Goal: Task Accomplishment & Management: Manage account settings

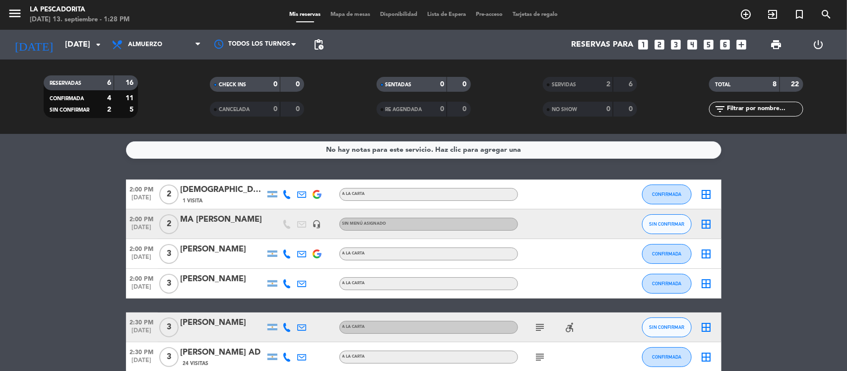
click at [137, 229] on span "[DATE]" at bounding box center [142, 229] width 32 height 11
click at [645, 223] on button "SIN CONFIRMAR" at bounding box center [667, 224] width 50 height 20
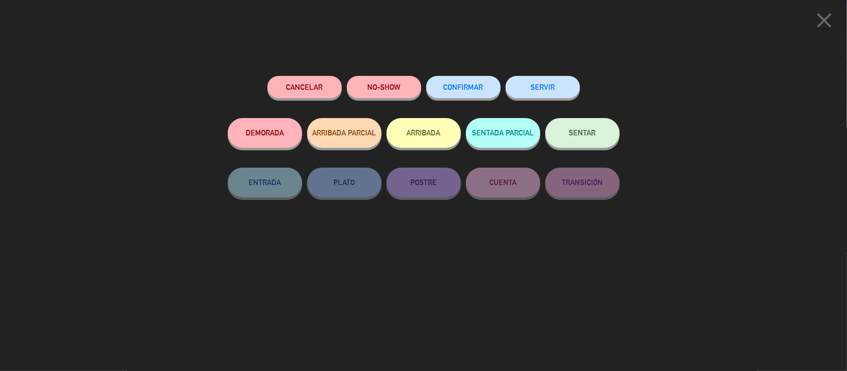
click at [456, 85] on span "CONFIRMAR" at bounding box center [464, 87] width 40 height 8
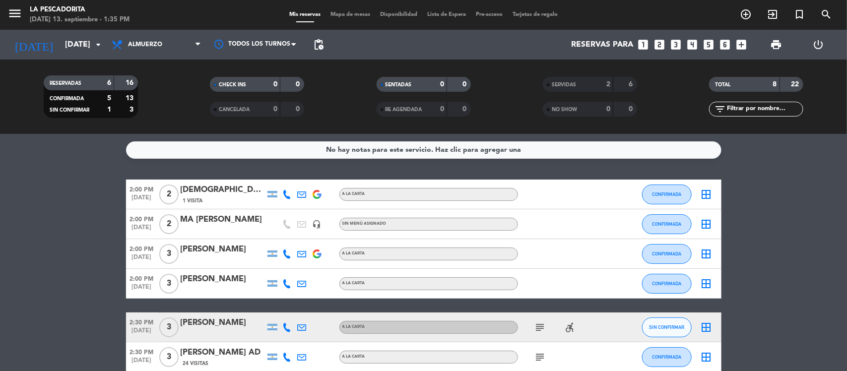
click at [647, 43] on icon "looks_one" at bounding box center [643, 44] width 13 height 13
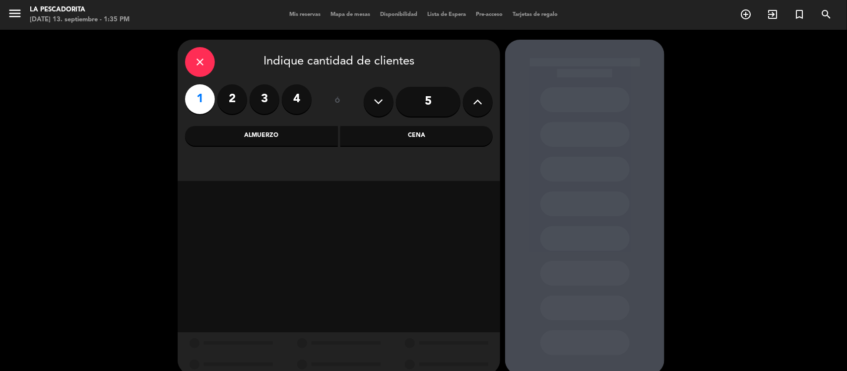
click at [277, 139] on div "Almuerzo" at bounding box center [261, 136] width 153 height 20
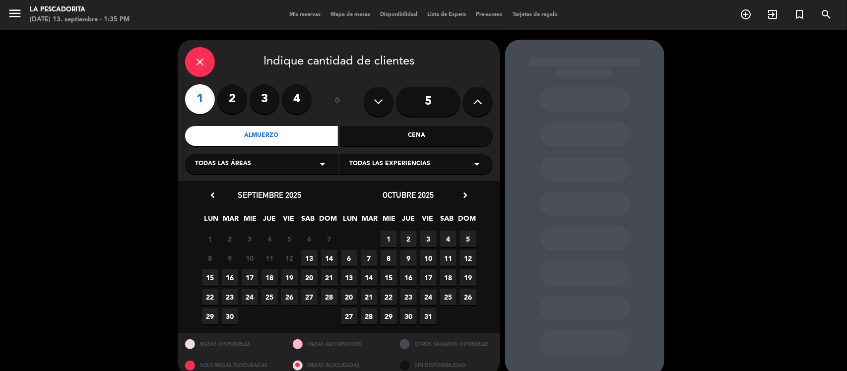
click at [309, 252] on span "13" at bounding box center [309, 258] width 16 height 16
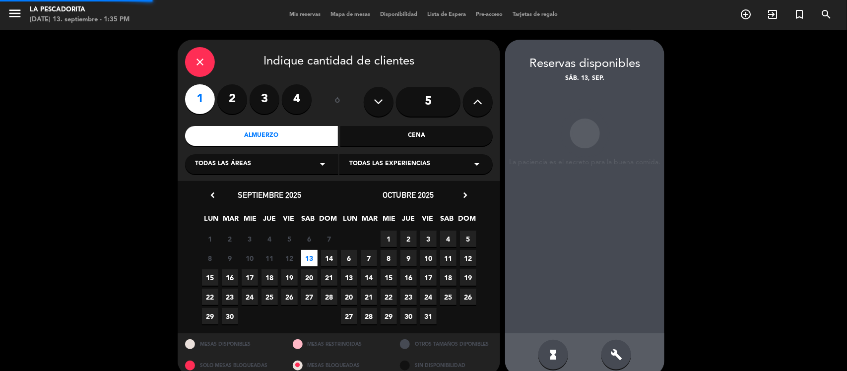
scroll to position [13, 0]
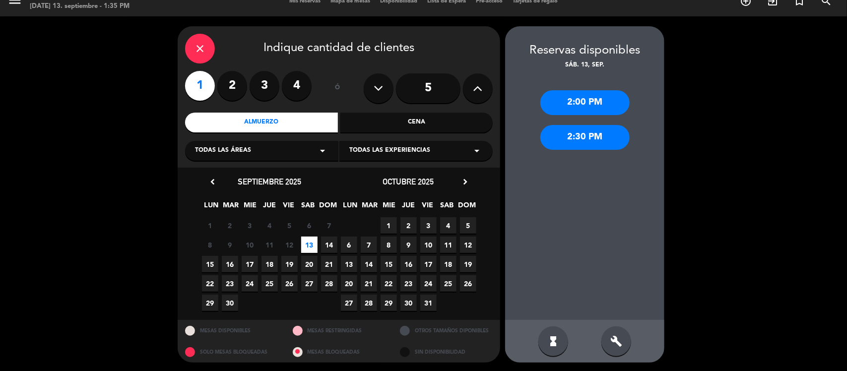
click at [578, 137] on div "2:30 PM" at bounding box center [584, 137] width 89 height 25
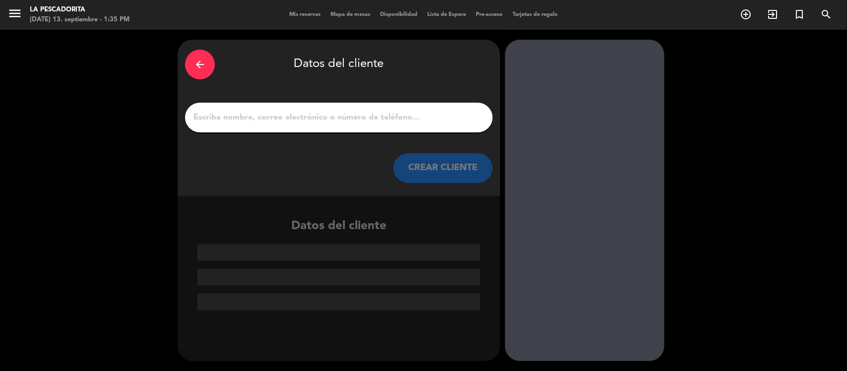
scroll to position [0, 0]
click at [350, 128] on div at bounding box center [339, 118] width 308 height 30
click at [344, 113] on input "1" at bounding box center [338, 118] width 293 height 14
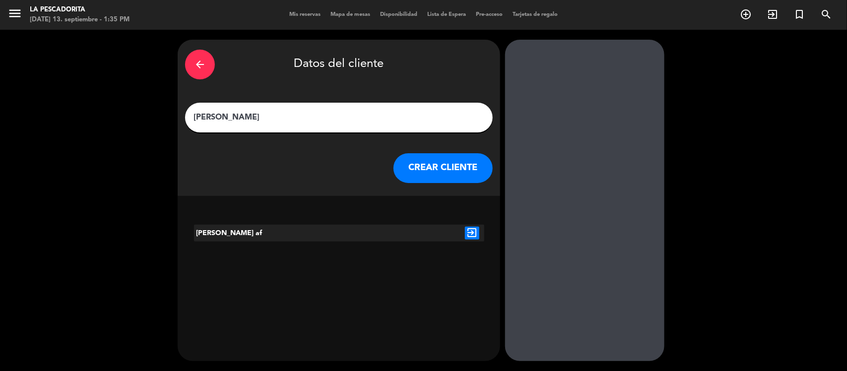
type input "[PERSON_NAME]"
click at [437, 157] on button "CREAR CLIENTE" at bounding box center [442, 168] width 99 height 30
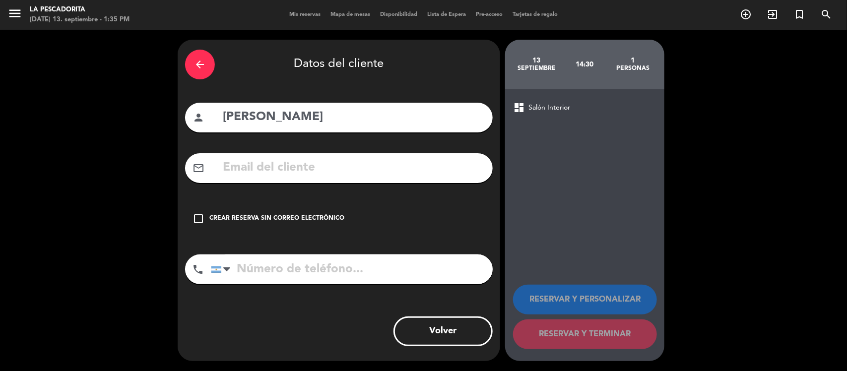
click at [327, 216] on div "Crear reserva sin correo electrónico" at bounding box center [276, 219] width 135 height 10
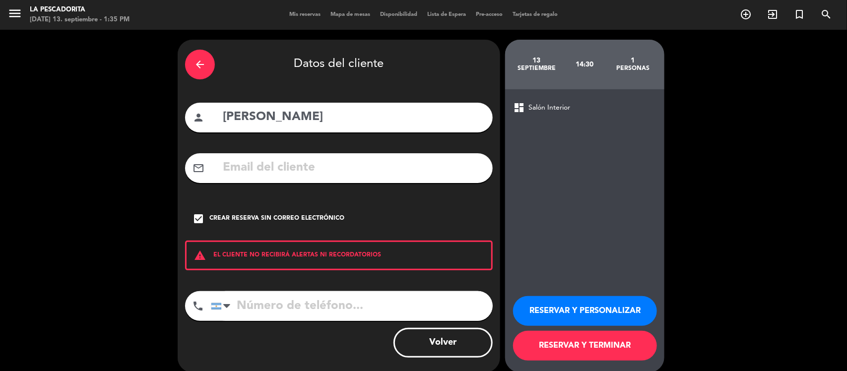
click at [598, 348] on button "RESERVAR Y TERMINAR" at bounding box center [585, 346] width 144 height 30
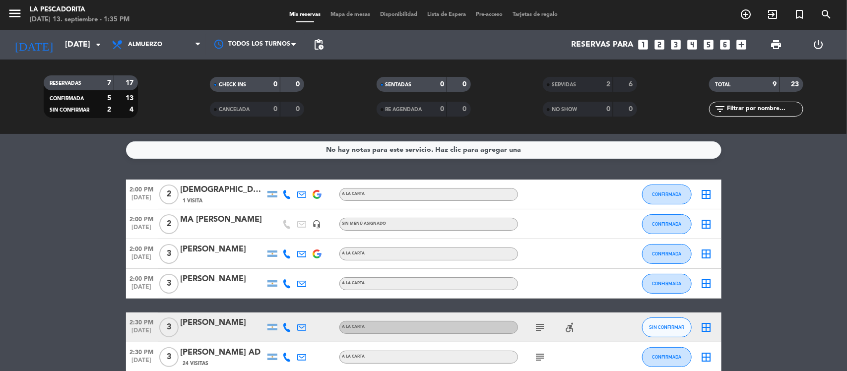
click at [535, 330] on icon "subject" at bounding box center [540, 327] width 12 height 12
click at [232, 320] on div "[PERSON_NAME]" at bounding box center [223, 323] width 84 height 13
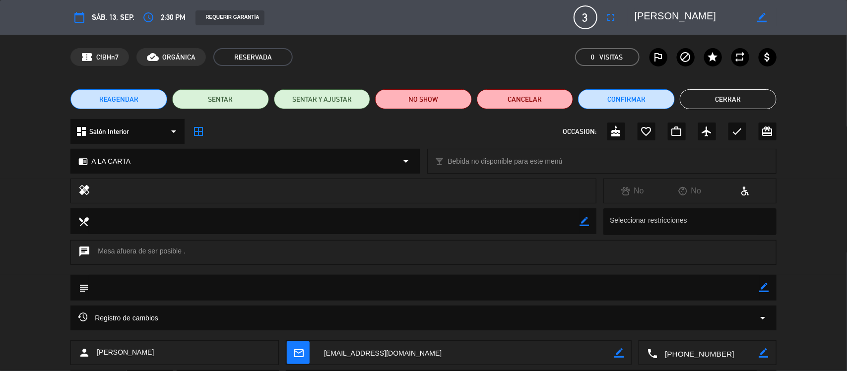
drag, startPoint x: 761, startPoint y: 14, endPoint x: 739, endPoint y: 19, distance: 21.9
click at [760, 14] on icon "border_color" at bounding box center [762, 17] width 9 height 9
type textarea "[PERSON_NAME] af"
click at [762, 16] on icon at bounding box center [762, 17] width 9 height 9
click at [717, 107] on edit-booking-info-modal "calendar_today sáb. 13, sep. access_time 2:30 PM REQUERIR GARANTÍA 3 [PERSON_NA…" at bounding box center [423, 185] width 847 height 371
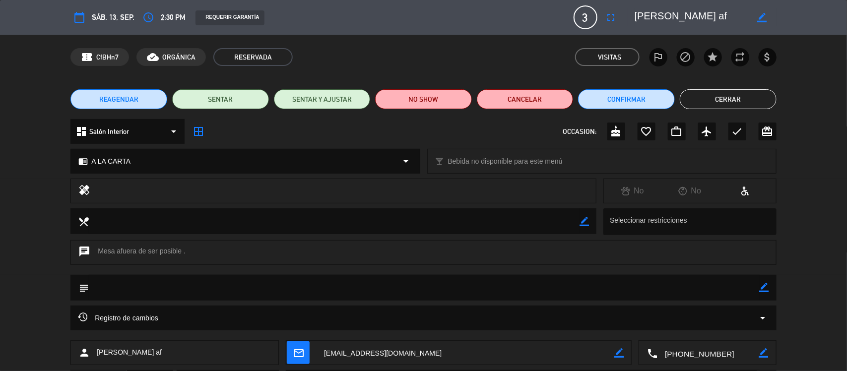
click at [717, 107] on button "Cerrar" at bounding box center [728, 99] width 97 height 20
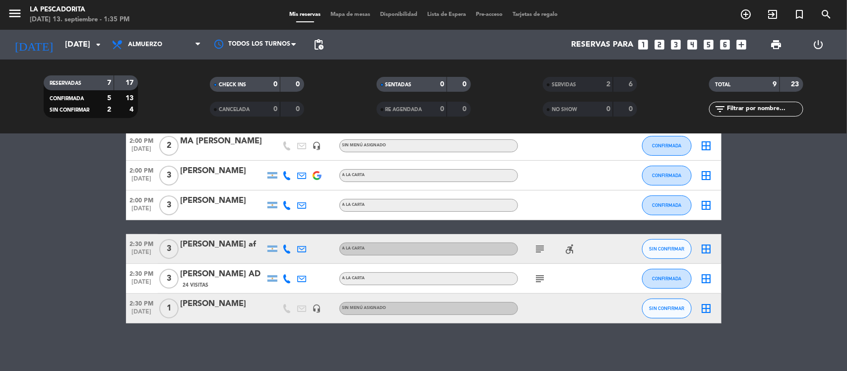
scroll to position [80, 0]
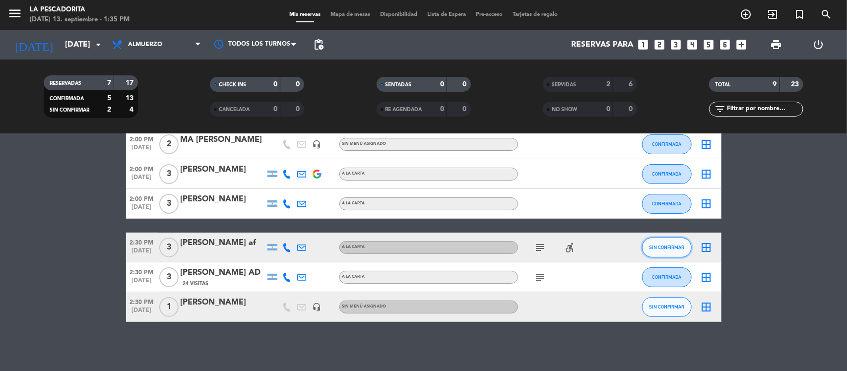
click at [665, 245] on span "SIN CONFIRMAR" at bounding box center [666, 247] width 35 height 5
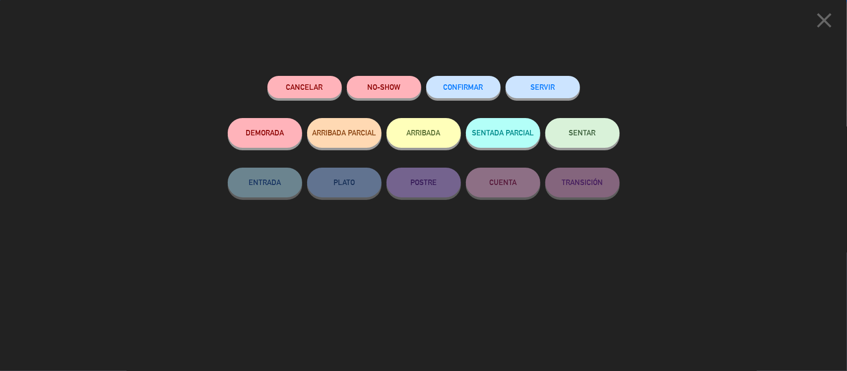
click at [484, 88] on button "CONFIRMAR" at bounding box center [463, 87] width 74 height 22
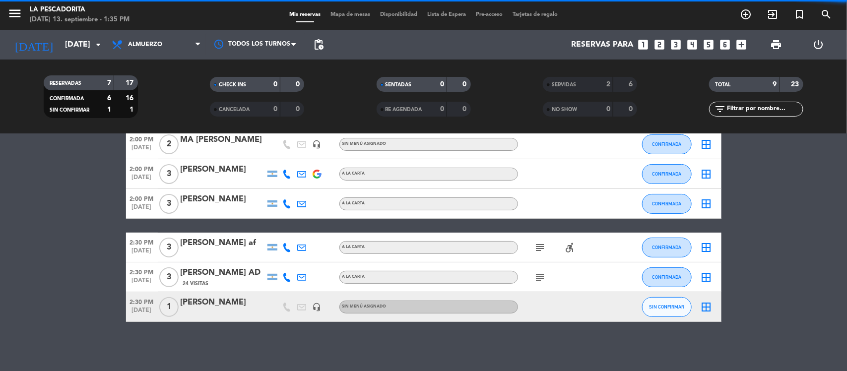
click at [673, 312] on button "SIN CONFIRMAR" at bounding box center [667, 307] width 50 height 20
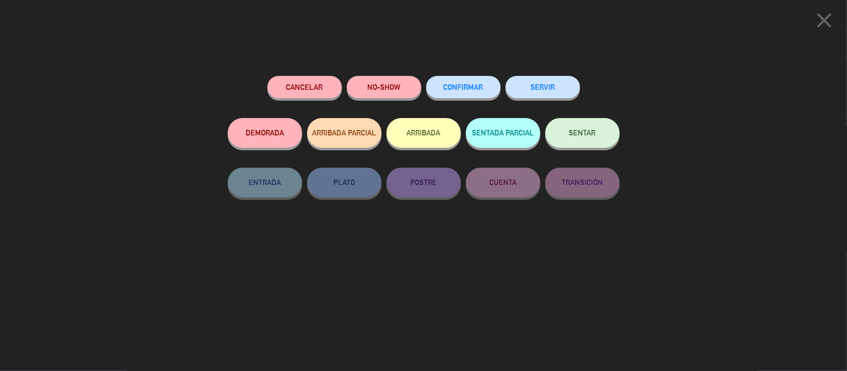
click at [477, 93] on button "CONFIRMAR" at bounding box center [463, 87] width 74 height 22
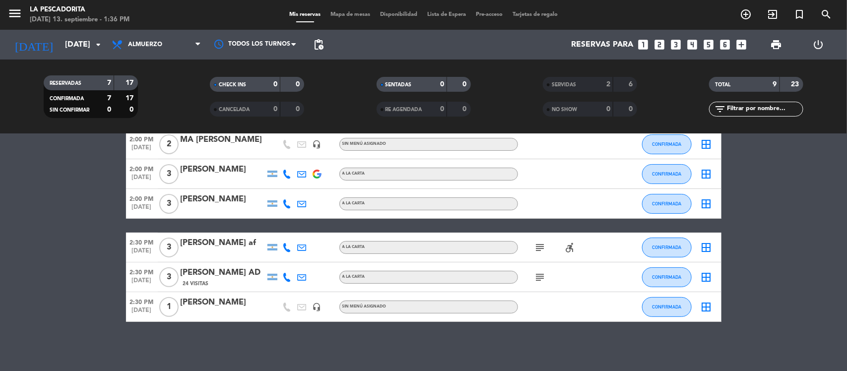
scroll to position [0, 0]
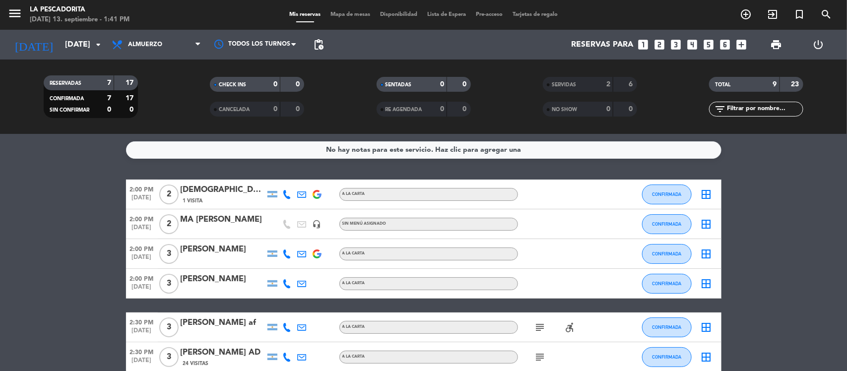
click at [692, 47] on icon "looks_4" at bounding box center [692, 44] width 13 height 13
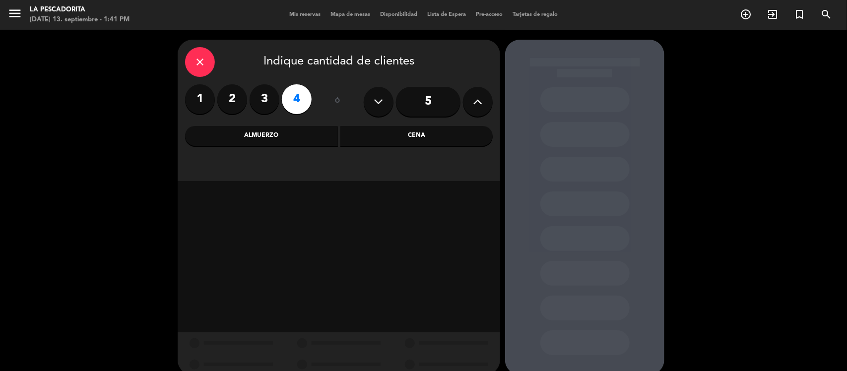
click at [323, 135] on div "Almuerzo" at bounding box center [261, 136] width 153 height 20
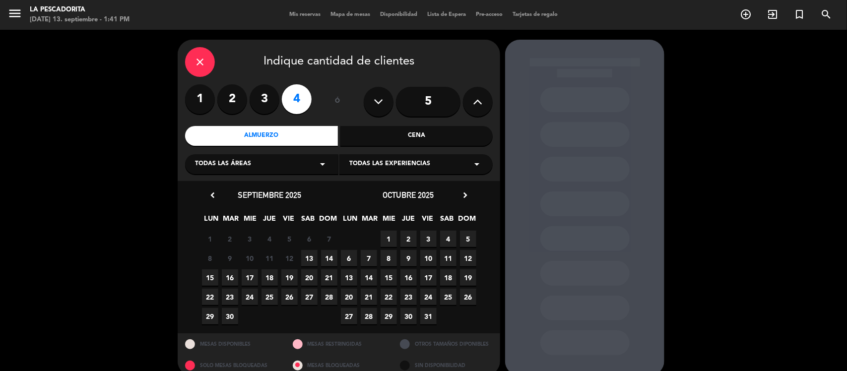
click at [309, 255] on span "13" at bounding box center [309, 258] width 16 height 16
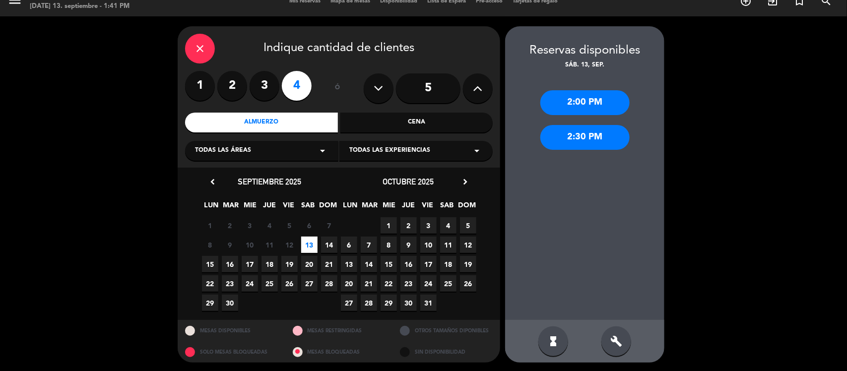
drag, startPoint x: 578, startPoint y: 145, endPoint x: 431, endPoint y: 135, distance: 148.2
click at [578, 145] on div "2:30 PM" at bounding box center [584, 137] width 89 height 25
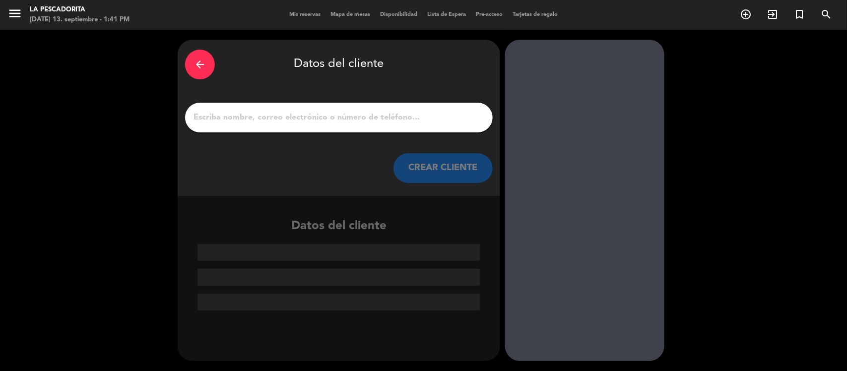
click at [400, 116] on input "1" at bounding box center [338, 118] width 293 height 14
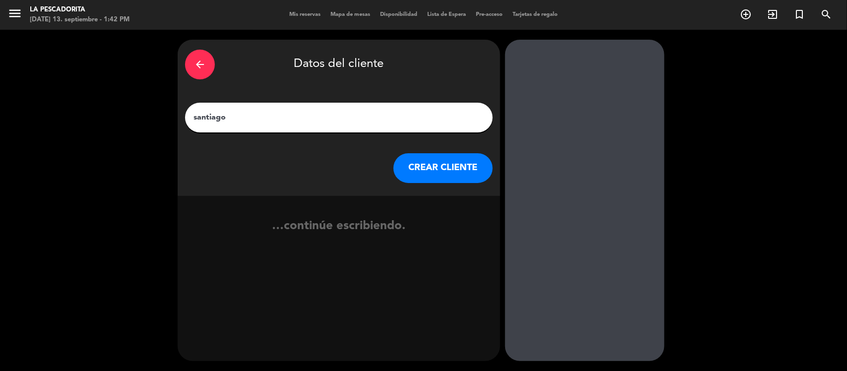
type input "santiago"
click at [435, 164] on button "CREAR CLIENTE" at bounding box center [442, 168] width 99 height 30
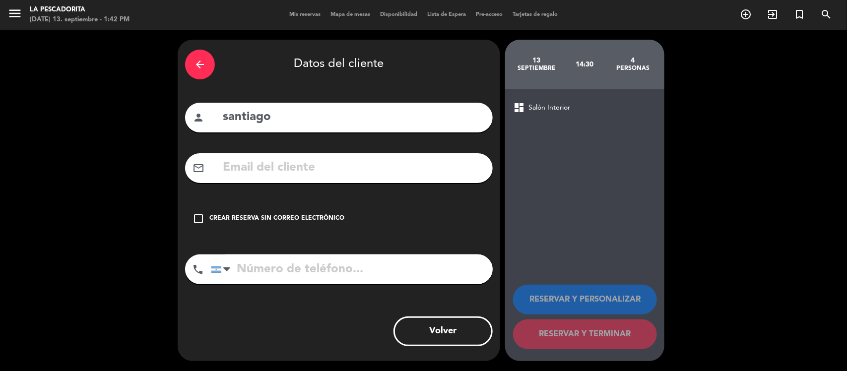
click at [326, 219] on div "Crear reserva sin correo electrónico" at bounding box center [276, 219] width 135 height 10
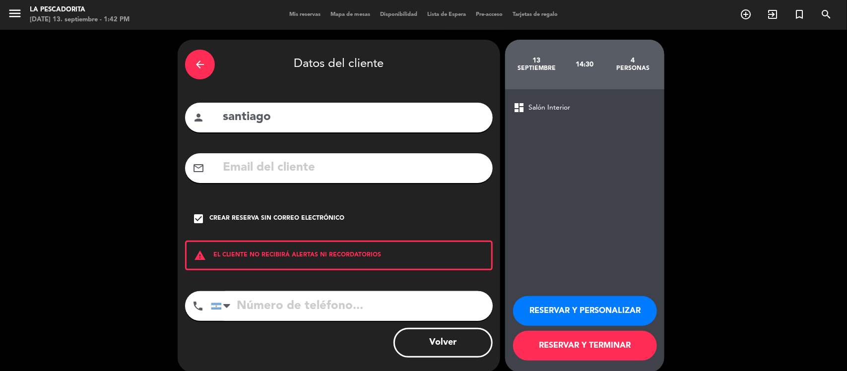
click at [554, 344] on button "RESERVAR Y TERMINAR" at bounding box center [585, 346] width 144 height 30
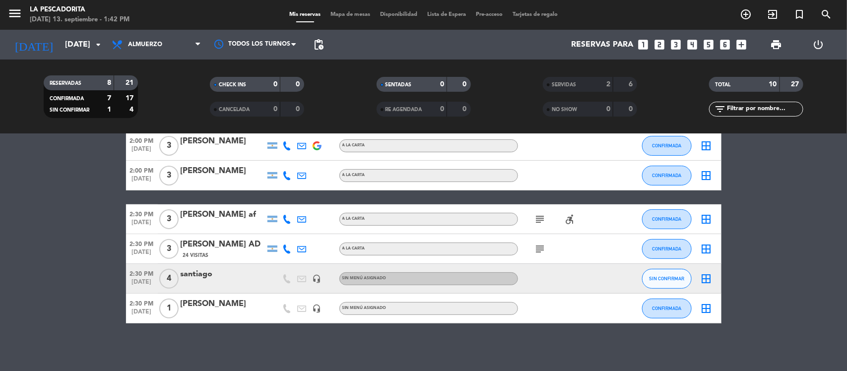
scroll to position [110, 0]
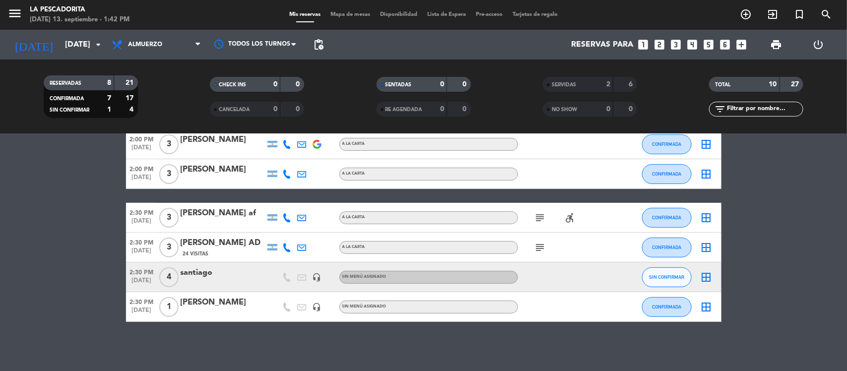
click at [228, 280] on div at bounding box center [223, 284] width 84 height 8
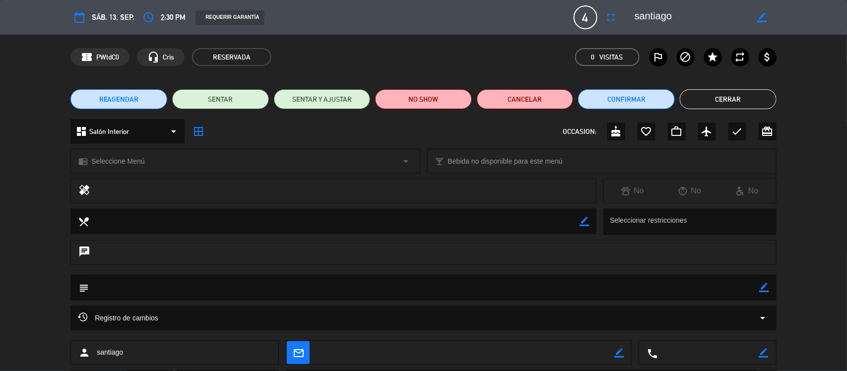
click at [754, 17] on div "border_color" at bounding box center [762, 17] width 28 height 18
click at [758, 17] on icon "border_color" at bounding box center [762, 17] width 9 height 9
click at [708, 17] on textarea at bounding box center [692, 17] width 114 height 18
type textarea "[PERSON_NAME]"
click at [758, 10] on div at bounding box center [762, 17] width 28 height 18
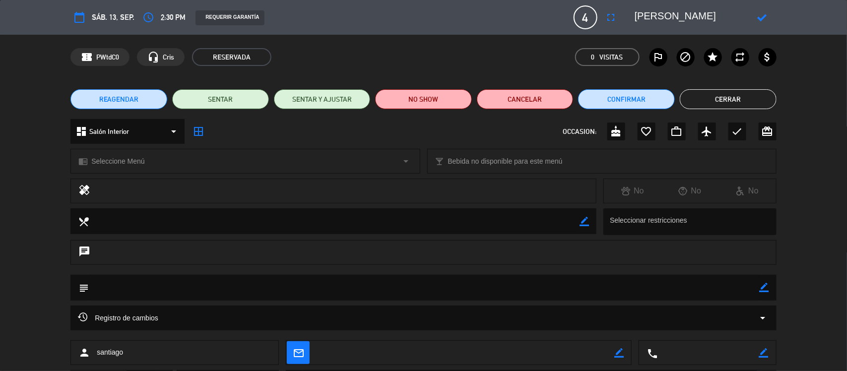
click at [762, 13] on icon at bounding box center [762, 17] width 9 height 9
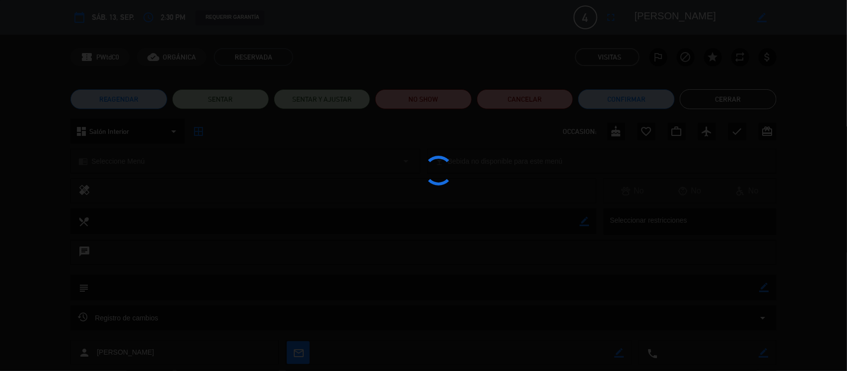
click at [724, 101] on div at bounding box center [423, 185] width 847 height 371
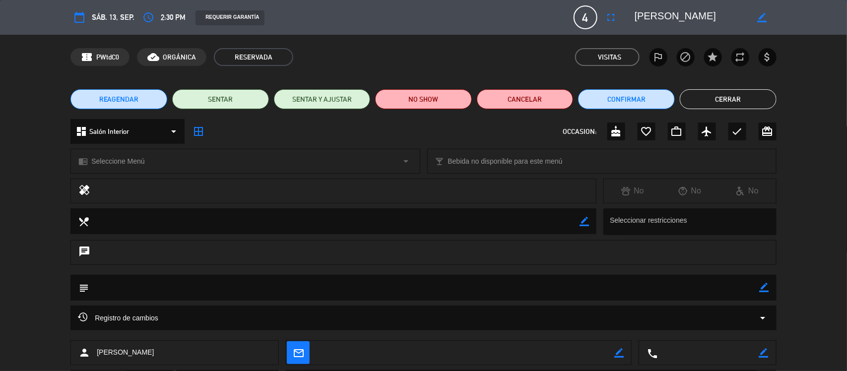
click at [724, 101] on button "Cerrar" at bounding box center [728, 99] width 97 height 20
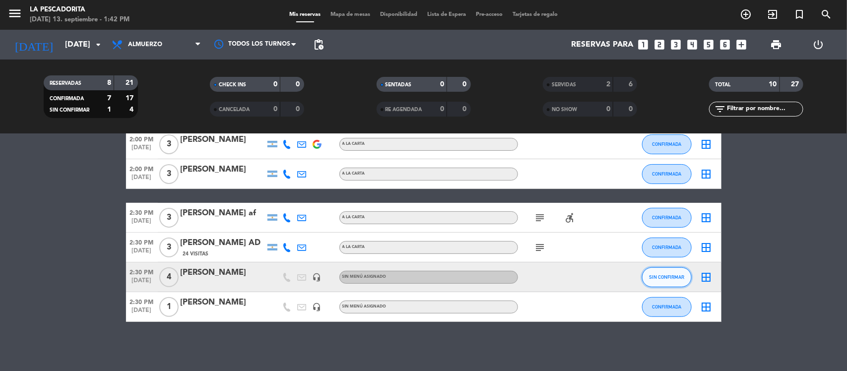
drag, startPoint x: 681, startPoint y: 278, endPoint x: 674, endPoint y: 277, distance: 7.5
click at [674, 277] on span "SIN CONFIRMAR" at bounding box center [666, 276] width 35 height 5
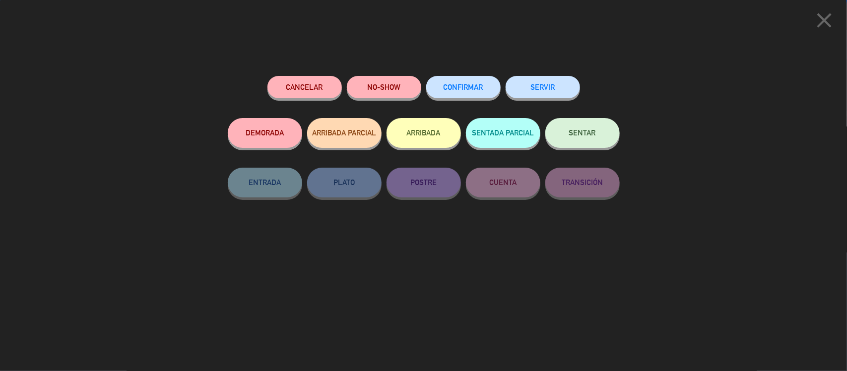
click at [464, 94] on button "CONFIRMAR" at bounding box center [463, 87] width 74 height 22
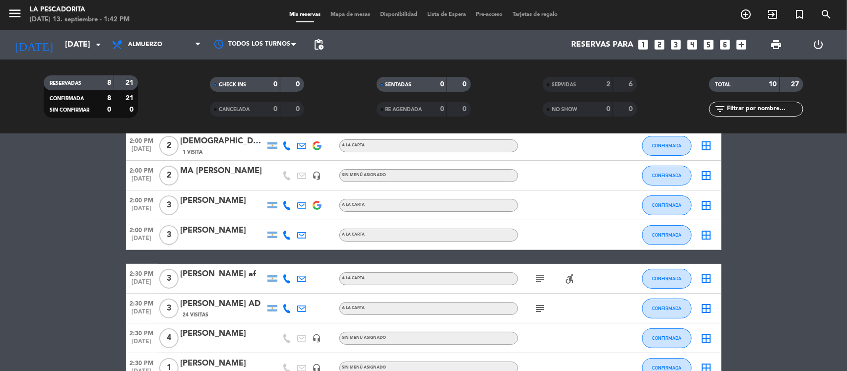
scroll to position [0, 0]
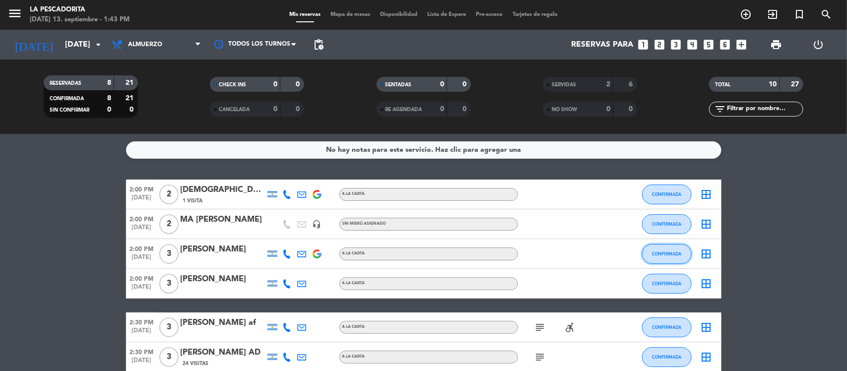
click at [680, 255] on span "CONFIRMADA" at bounding box center [666, 253] width 29 height 5
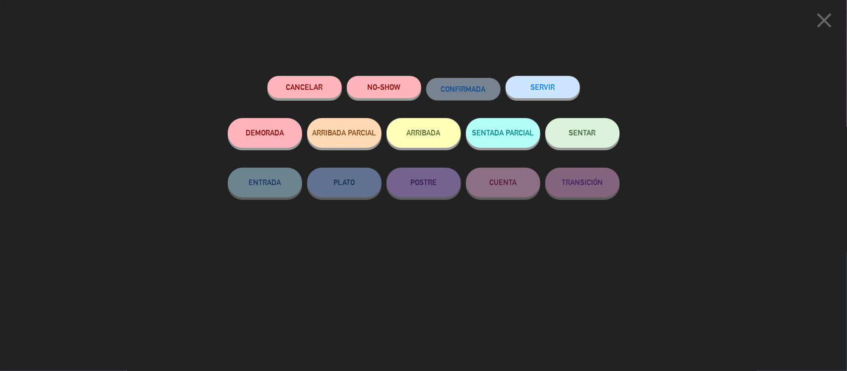
click at [521, 90] on button "SERVIR" at bounding box center [543, 87] width 74 height 22
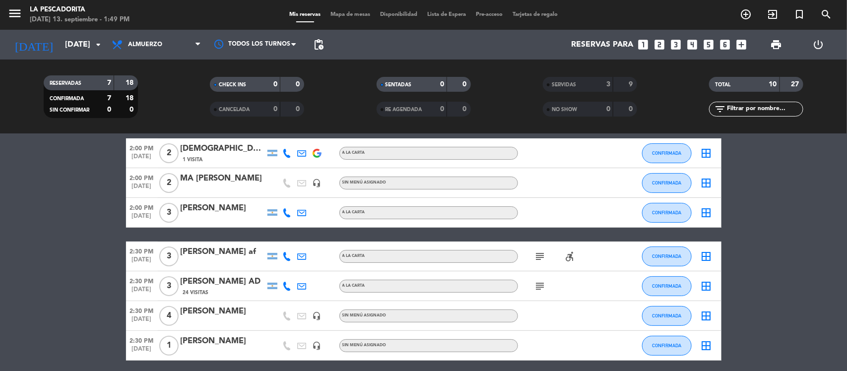
scroll to position [62, 0]
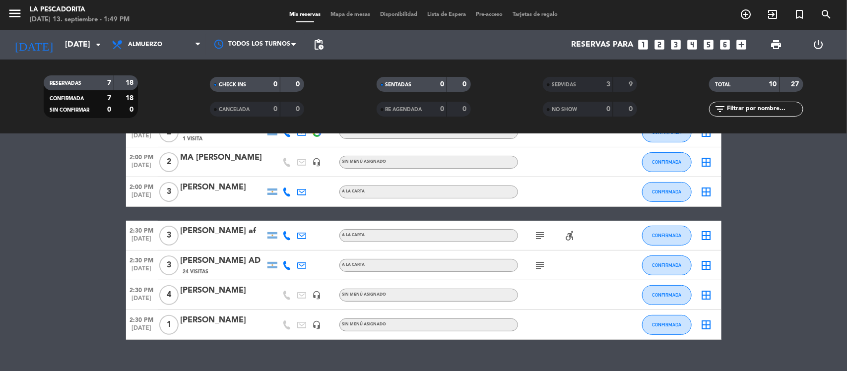
click at [541, 271] on div "subject" at bounding box center [562, 265] width 89 height 29
click at [540, 269] on icon "subject" at bounding box center [540, 265] width 12 height 12
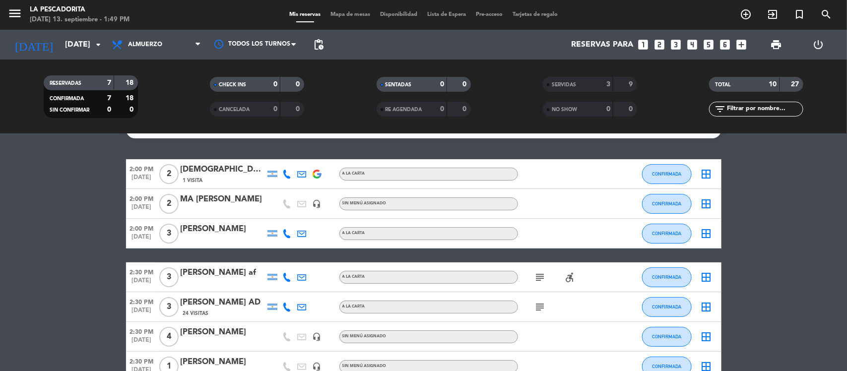
scroll to position [0, 0]
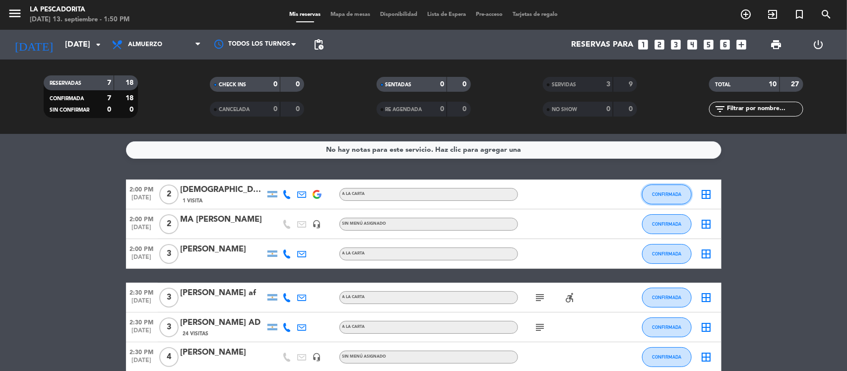
click at [660, 192] on span "CONFIRMADA" at bounding box center [666, 194] width 29 height 5
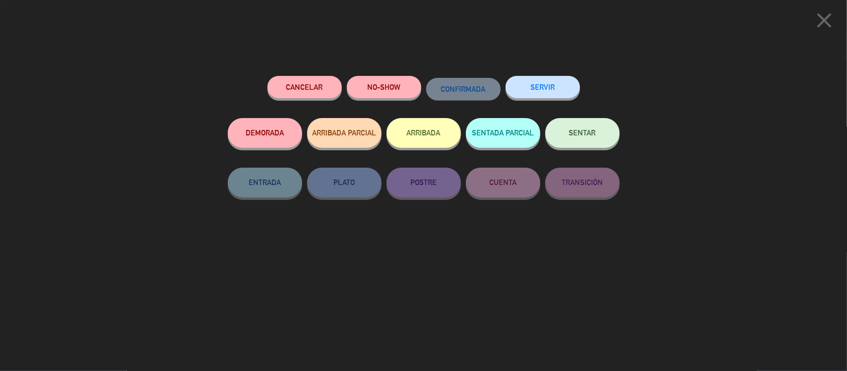
click at [546, 89] on button "SERVIR" at bounding box center [543, 87] width 74 height 22
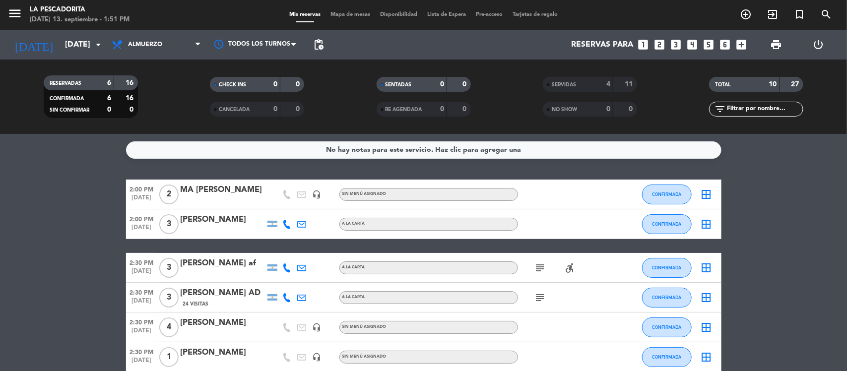
click at [236, 301] on div "24 Visitas" at bounding box center [223, 304] width 84 height 8
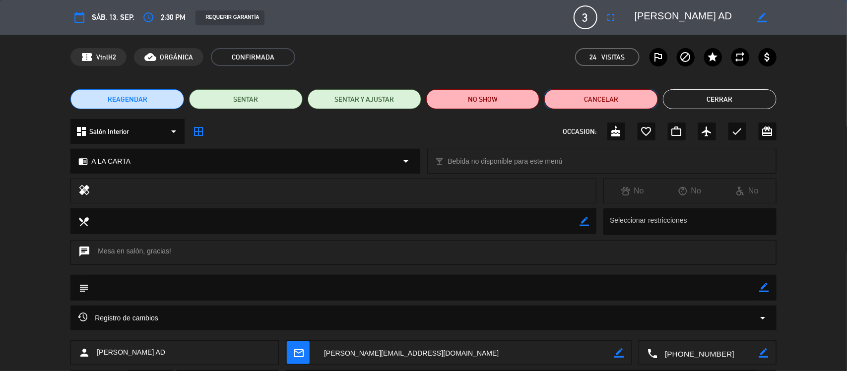
click at [574, 101] on button "Cancelar" at bounding box center [601, 99] width 114 height 20
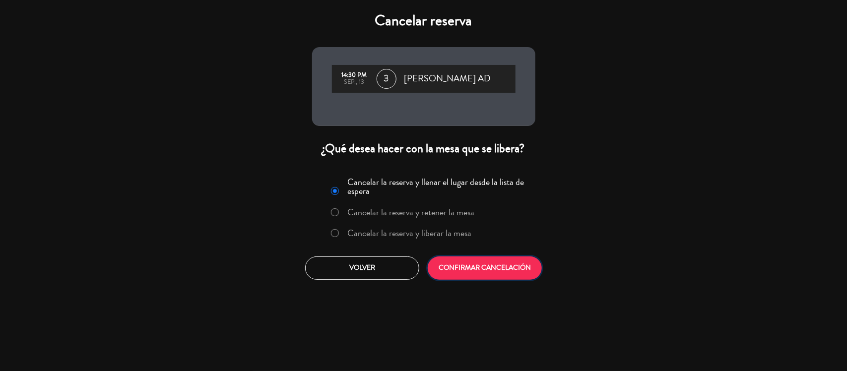
click at [482, 264] on button "CONFIRMAR CANCELACIÓN" at bounding box center [485, 267] width 114 height 23
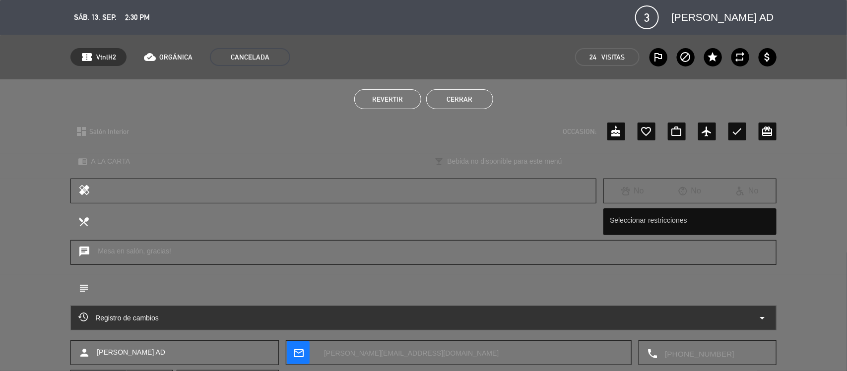
click at [459, 100] on button "Cerrar" at bounding box center [459, 99] width 67 height 20
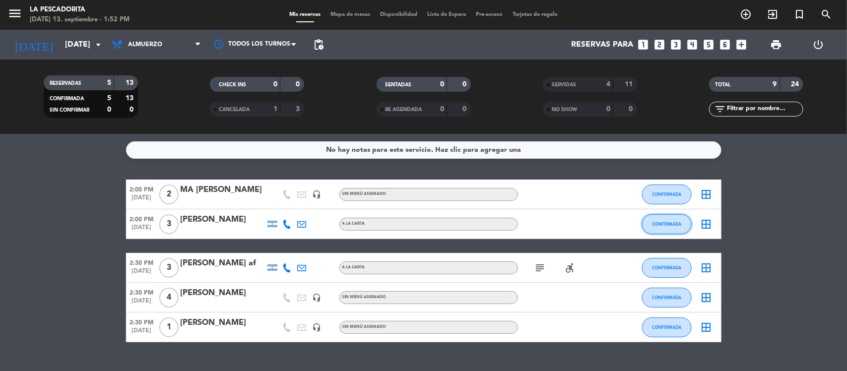
click at [660, 227] on span "CONFIRMADA" at bounding box center [666, 223] width 29 height 5
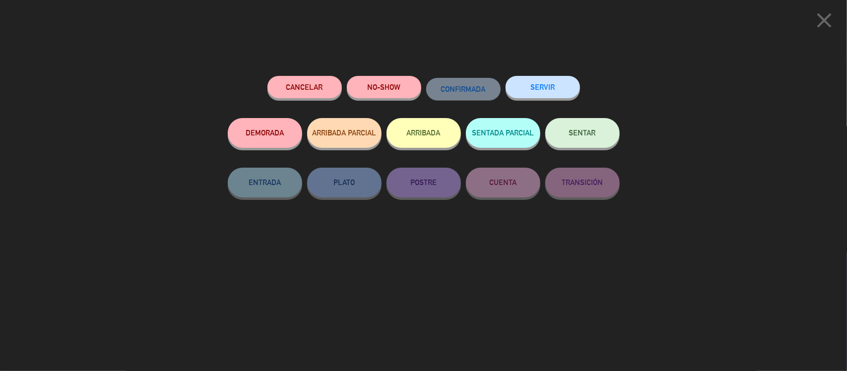
click at [561, 85] on button "SERVIR" at bounding box center [543, 87] width 74 height 22
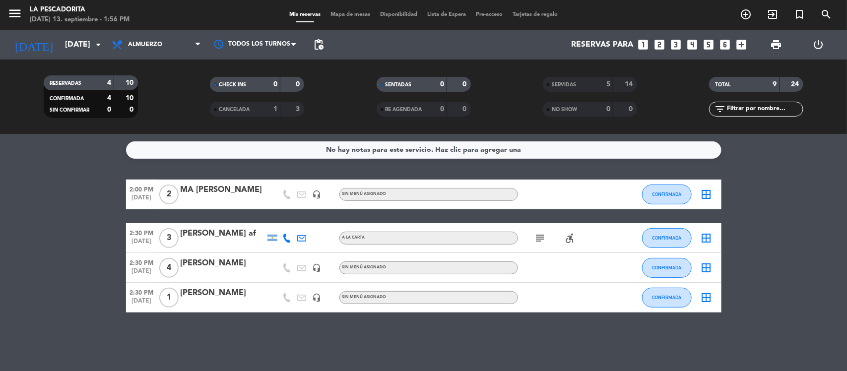
click at [568, 88] on div "SERVIDAS" at bounding box center [568, 84] width 46 height 11
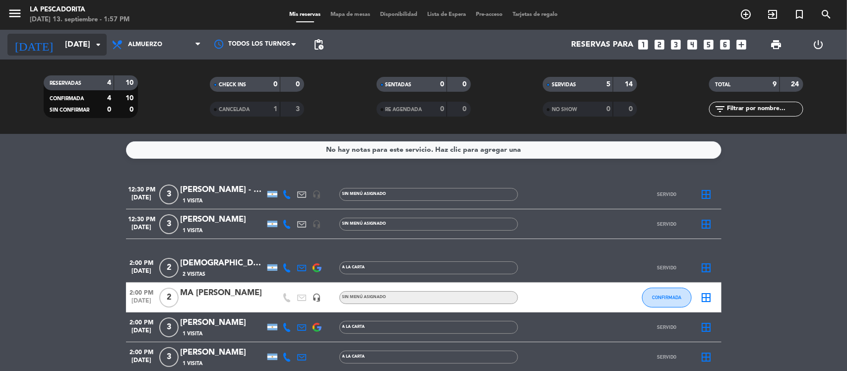
click at [83, 51] on input "[DATE]" at bounding box center [112, 44] width 105 height 19
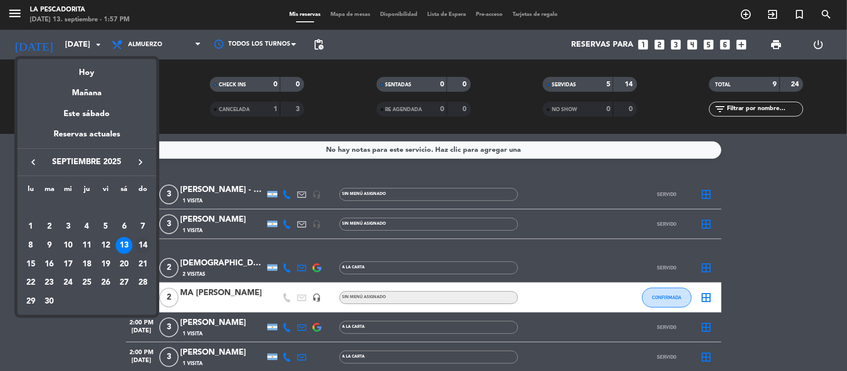
click at [143, 242] on div "14" at bounding box center [142, 245] width 17 height 17
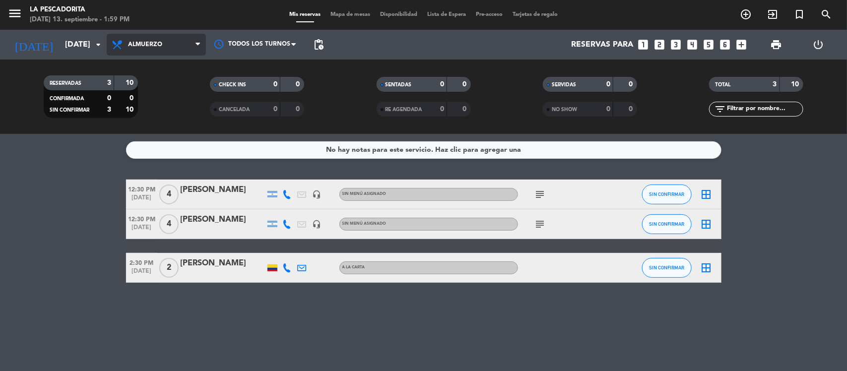
click at [167, 43] on span "Almuerzo" at bounding box center [156, 45] width 99 height 22
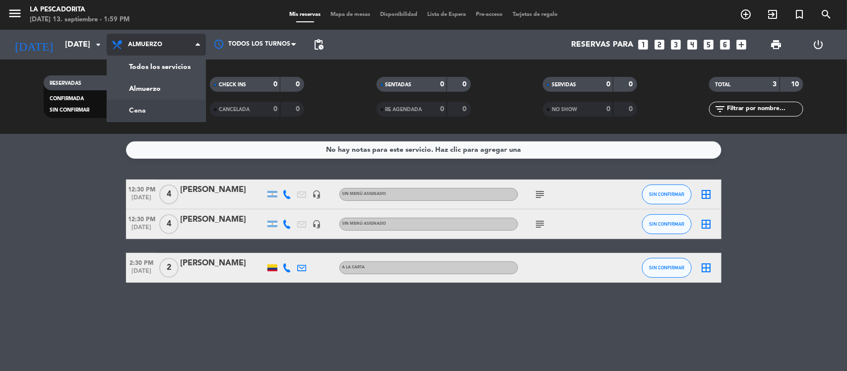
click at [169, 110] on div "menu La Pescadorita [DATE] 13. septiembre - 1:59 PM Mis reservas Mapa de mesas …" at bounding box center [423, 67] width 847 height 134
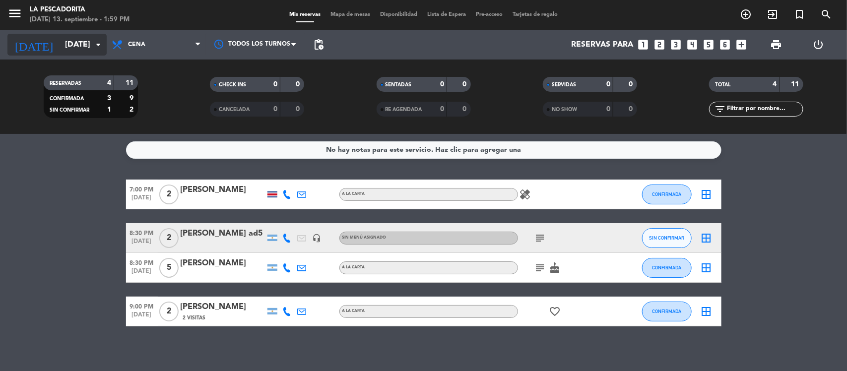
click at [82, 36] on input "[DATE]" at bounding box center [112, 44] width 105 height 19
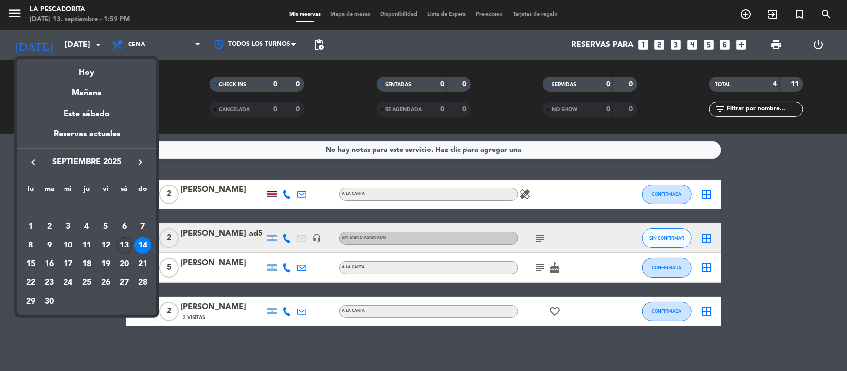
click at [125, 239] on div "13" at bounding box center [124, 245] width 17 height 17
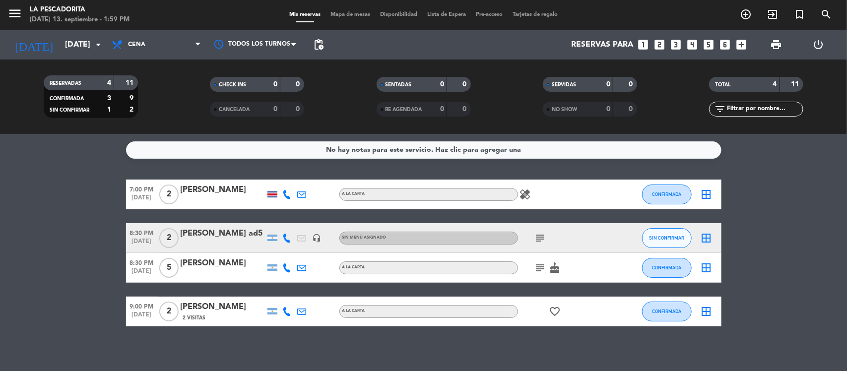
type input "[DATE]"
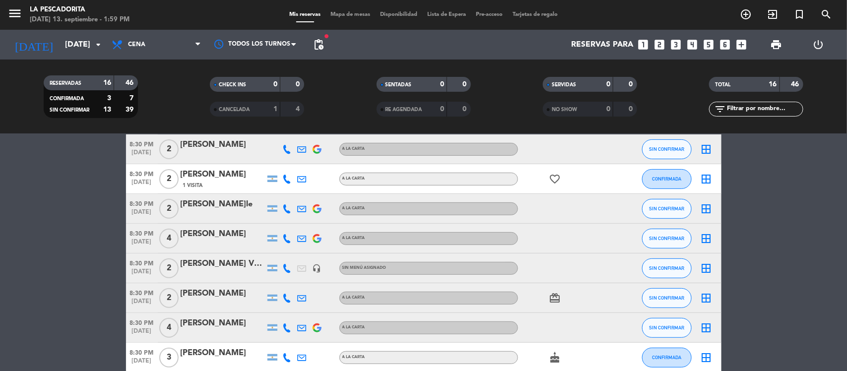
scroll to position [186, 0]
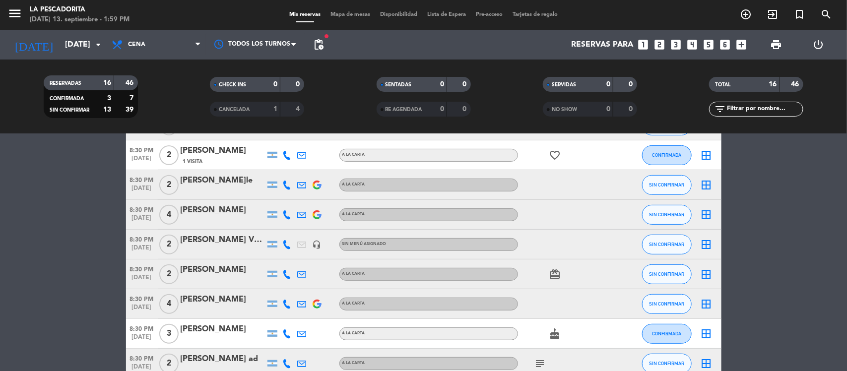
click at [227, 210] on div "[PERSON_NAME]" at bounding box center [223, 210] width 84 height 13
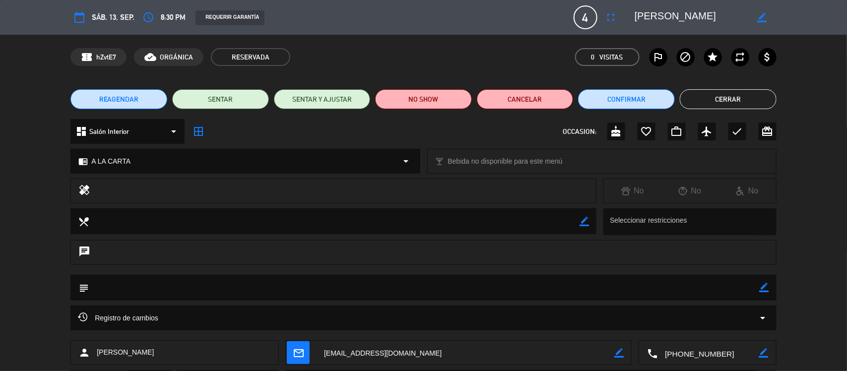
click at [762, 13] on icon "border_color" at bounding box center [762, 17] width 9 height 9
type textarea "[PERSON_NAME] ad"
drag, startPoint x: 762, startPoint y: 13, endPoint x: 758, endPoint y: 18, distance: 6.4
click at [761, 15] on icon at bounding box center [762, 17] width 9 height 9
click at [722, 103] on button "Cerrar" at bounding box center [728, 99] width 97 height 20
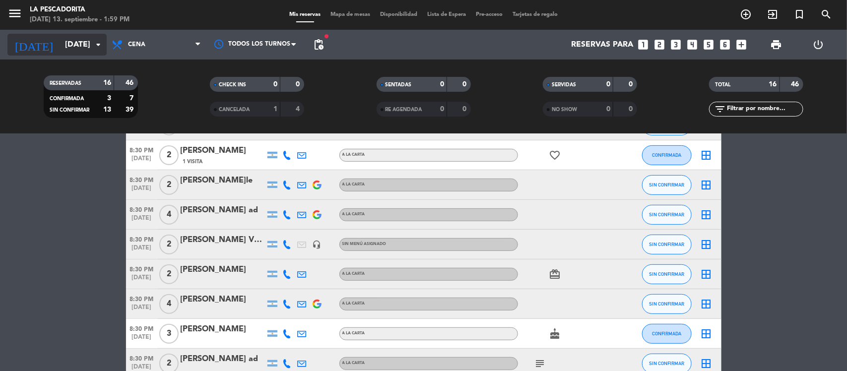
click at [60, 45] on input "[DATE]" at bounding box center [112, 44] width 105 height 19
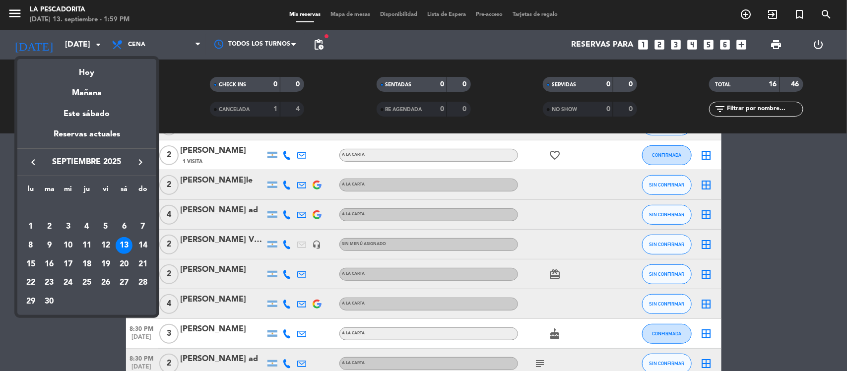
click at [172, 43] on div at bounding box center [423, 185] width 847 height 371
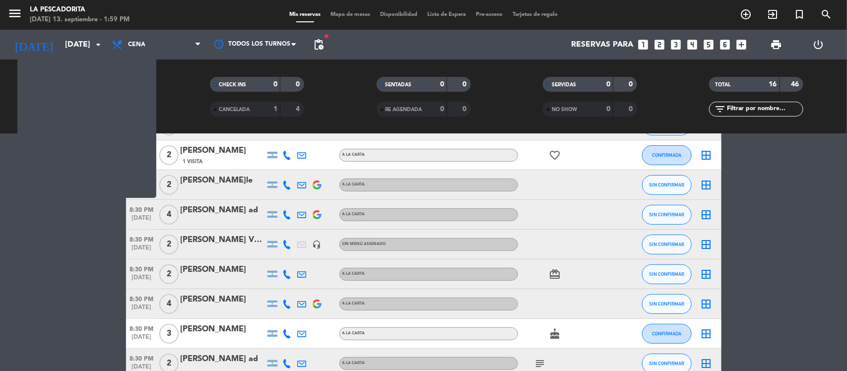
click at [172, 43] on span "Cena" at bounding box center [156, 45] width 99 height 22
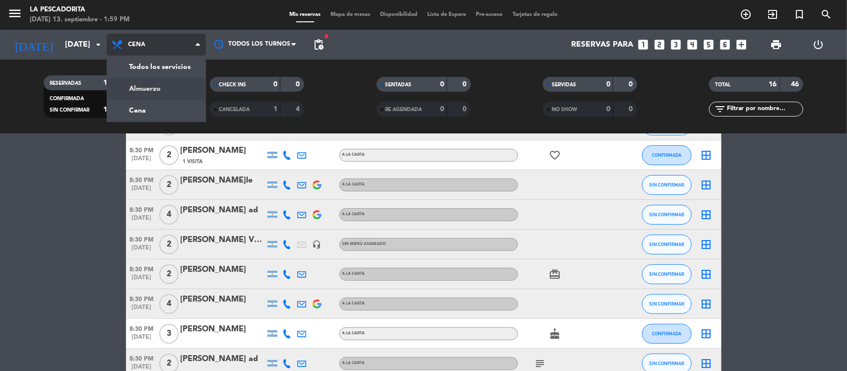
click at [166, 86] on div "menu La Pescadorita [DATE] 13. septiembre - 1:59 PM Mis reservas Mapa de mesas …" at bounding box center [423, 67] width 847 height 134
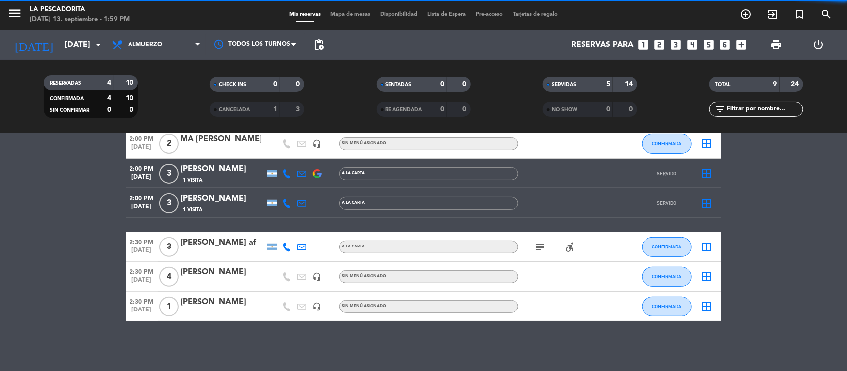
scroll to position [153, 0]
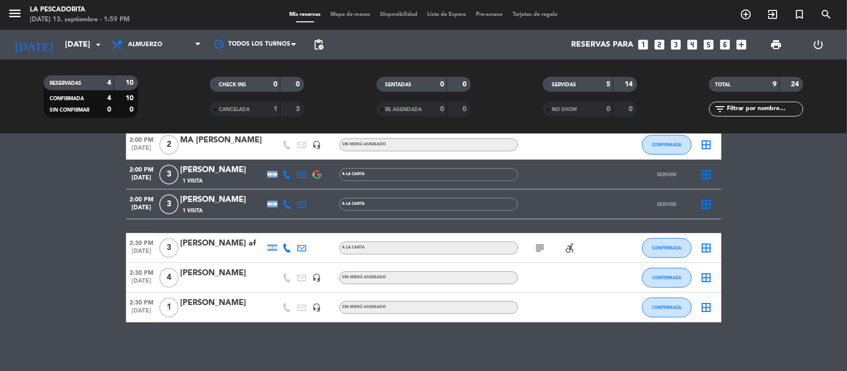
click at [658, 39] on icon "looks_two" at bounding box center [659, 44] width 13 height 13
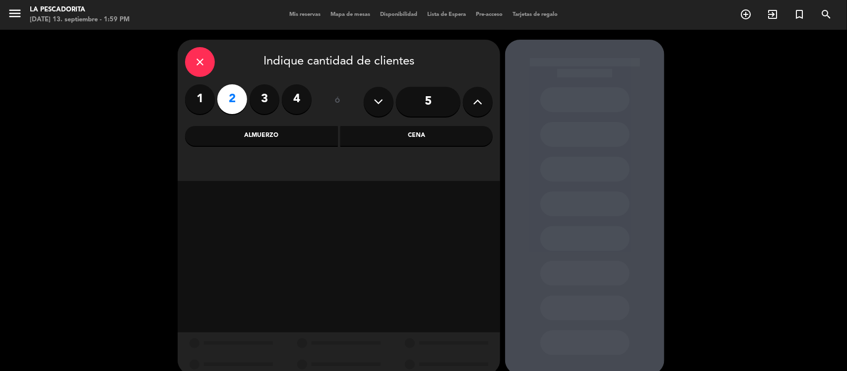
click at [314, 140] on div "Almuerzo" at bounding box center [261, 136] width 153 height 20
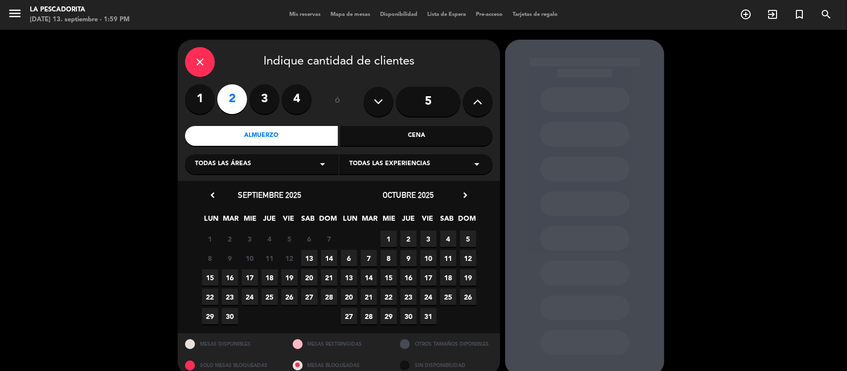
click at [331, 255] on span "14" at bounding box center [329, 258] width 16 height 16
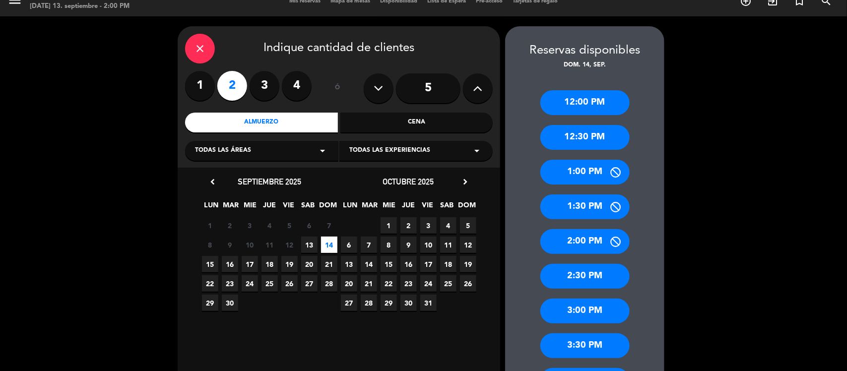
drag, startPoint x: 575, startPoint y: 177, endPoint x: 423, endPoint y: 144, distance: 154.9
click at [574, 177] on div "1:00 PM" at bounding box center [584, 172] width 89 height 25
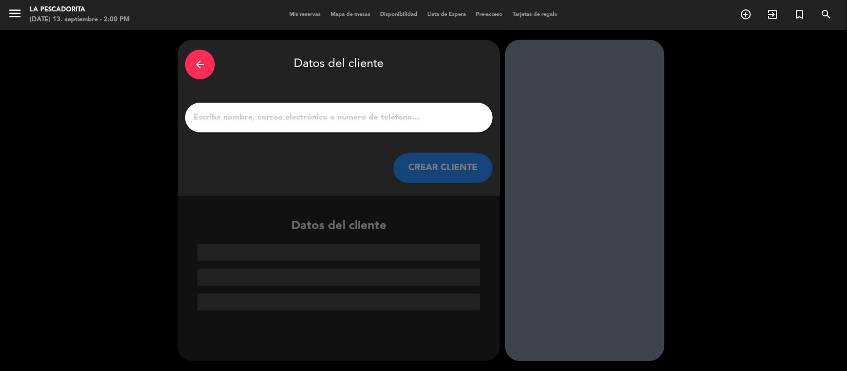
click at [376, 122] on input "1" at bounding box center [338, 118] width 293 height 14
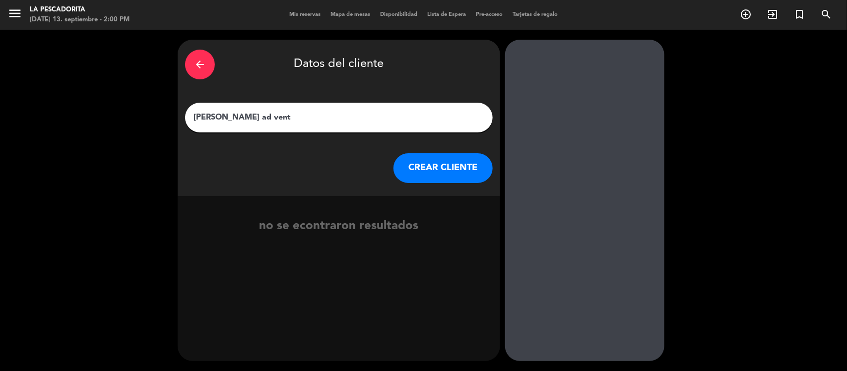
type input "[PERSON_NAME] ad vent"
click at [417, 164] on button "CREAR CLIENTE" at bounding box center [442, 168] width 99 height 30
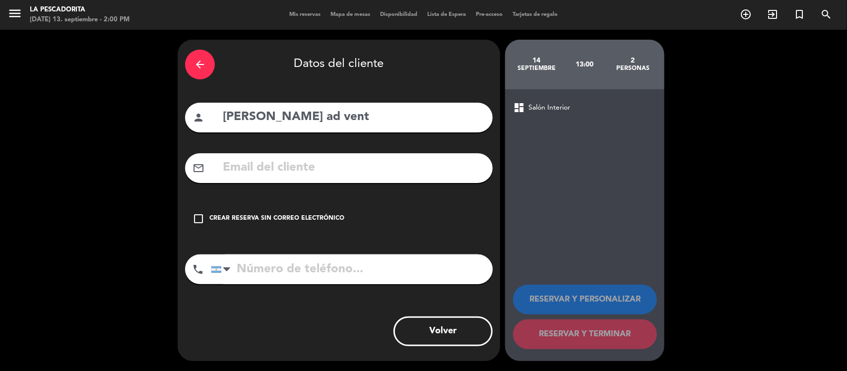
click at [323, 219] on div "Crear reserva sin correo electrónico" at bounding box center [276, 219] width 135 height 10
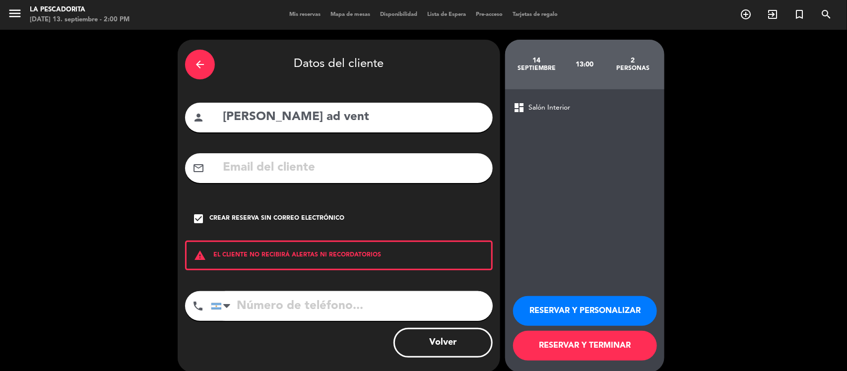
click at [311, 312] on input "tel" at bounding box center [352, 306] width 282 height 30
type input "1150028281"
click at [559, 344] on button "RESERVAR Y TERMINAR" at bounding box center [585, 346] width 144 height 30
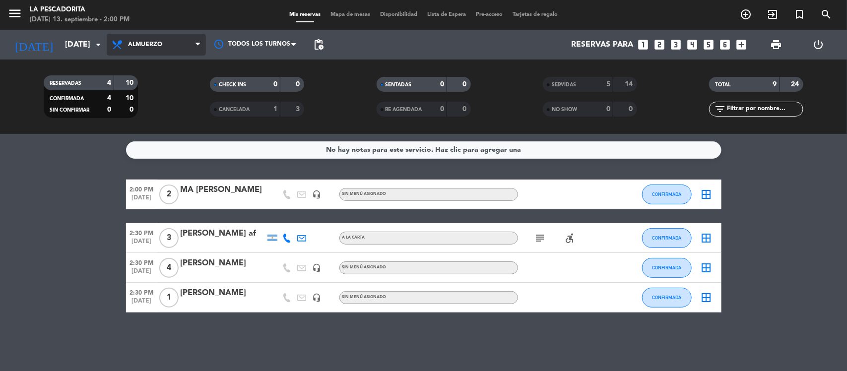
click at [118, 51] on span "Almuerzo" at bounding box center [156, 45] width 99 height 22
click at [64, 51] on input "[DATE]" at bounding box center [112, 44] width 105 height 19
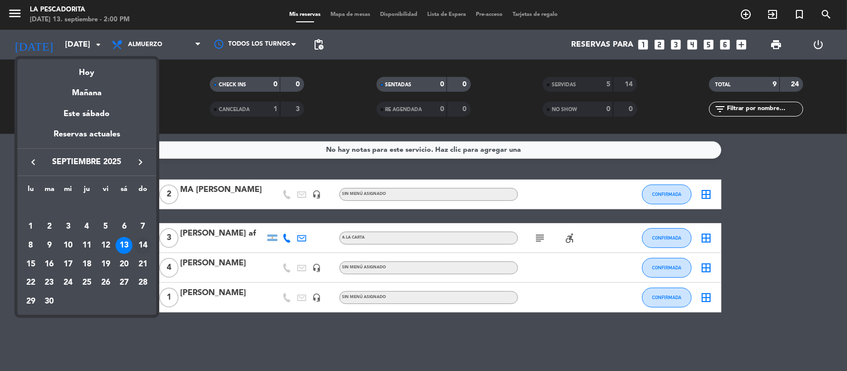
click at [137, 246] on div "14" at bounding box center [142, 245] width 17 height 17
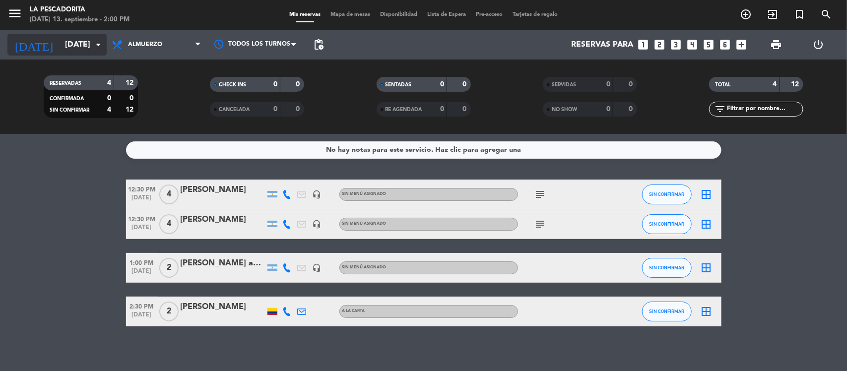
click at [64, 55] on div "[DATE] [DATE] arrow_drop_down" at bounding box center [56, 45] width 99 height 22
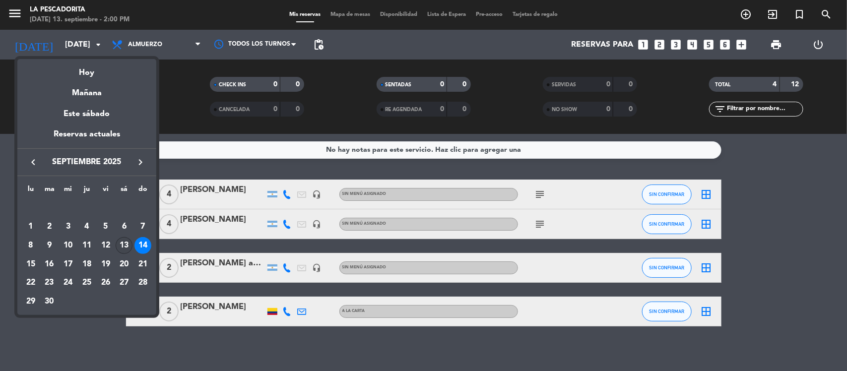
click at [122, 249] on div "13" at bounding box center [124, 245] width 17 height 17
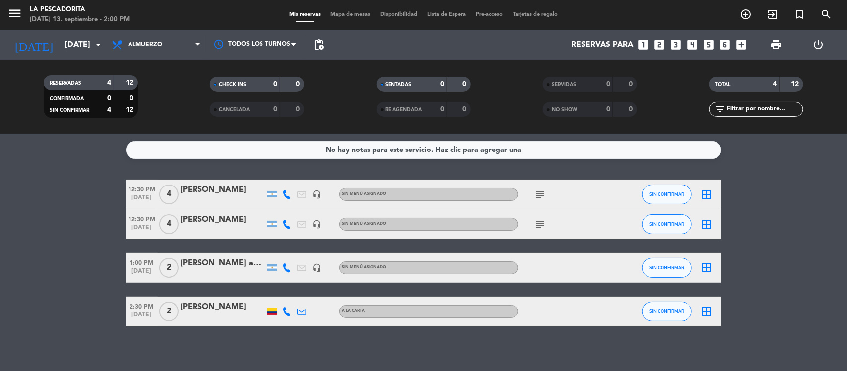
type input "[DATE]"
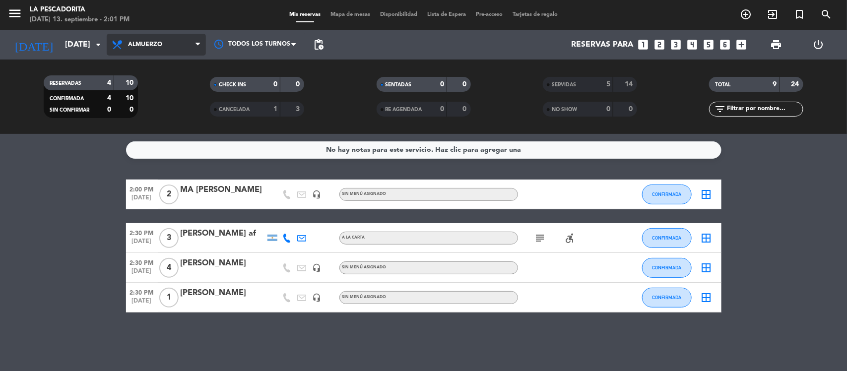
click at [146, 47] on span "Almuerzo" at bounding box center [145, 44] width 34 height 7
click at [197, 105] on div "menu La Pescadorita [DATE] 13. septiembre - 2:01 PM Mis reservas Mapa de mesas …" at bounding box center [423, 67] width 847 height 134
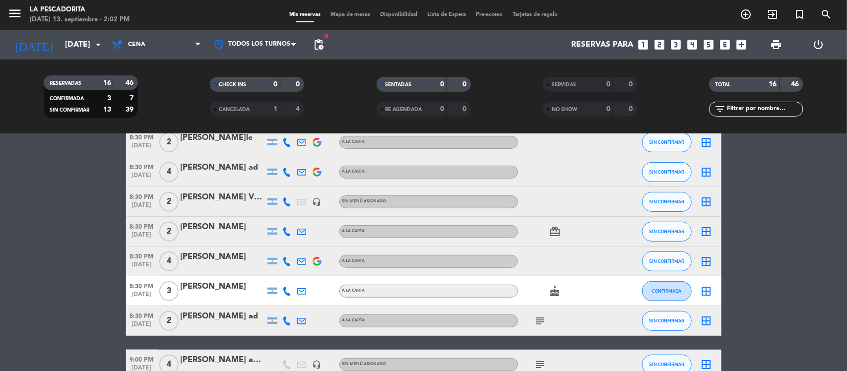
scroll to position [248, 0]
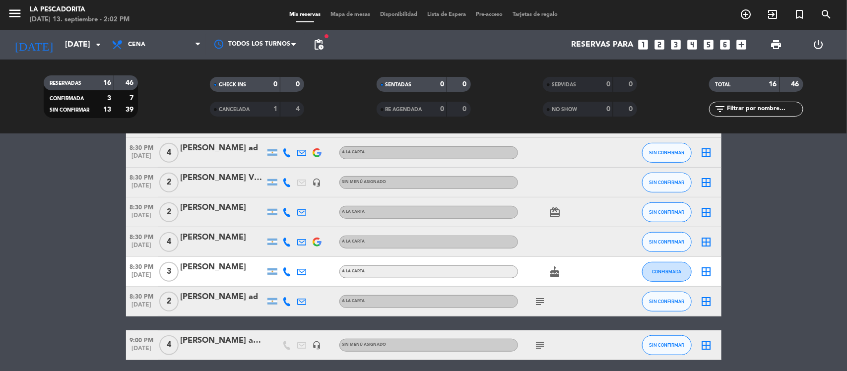
click at [541, 301] on icon "subject" at bounding box center [540, 302] width 12 height 12
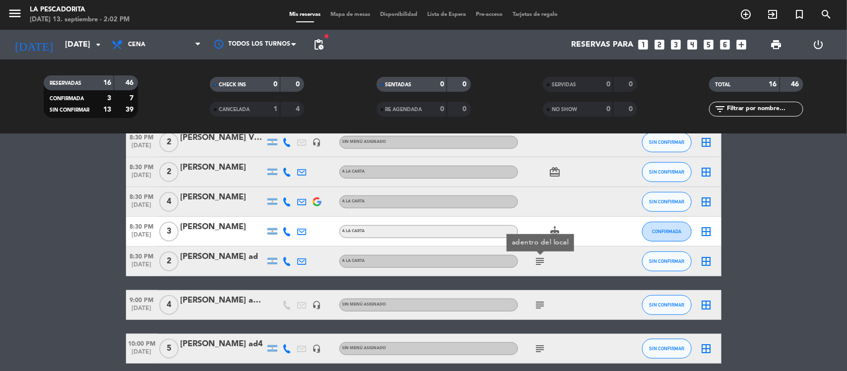
scroll to position [310, 0]
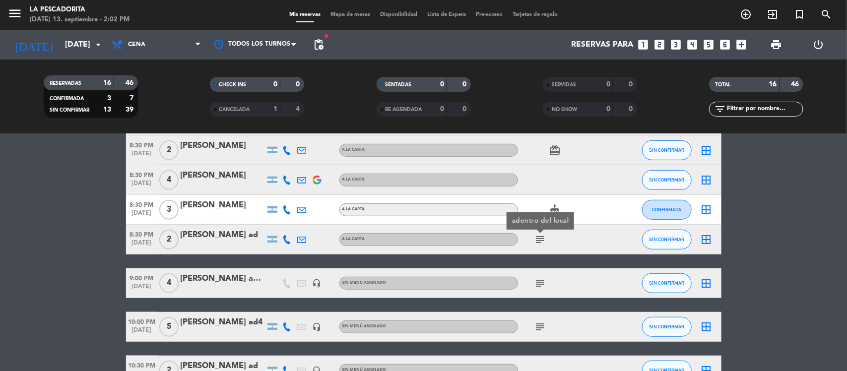
click at [541, 286] on icon "subject" at bounding box center [540, 283] width 12 height 12
click at [537, 326] on icon "subject" at bounding box center [540, 327] width 12 height 12
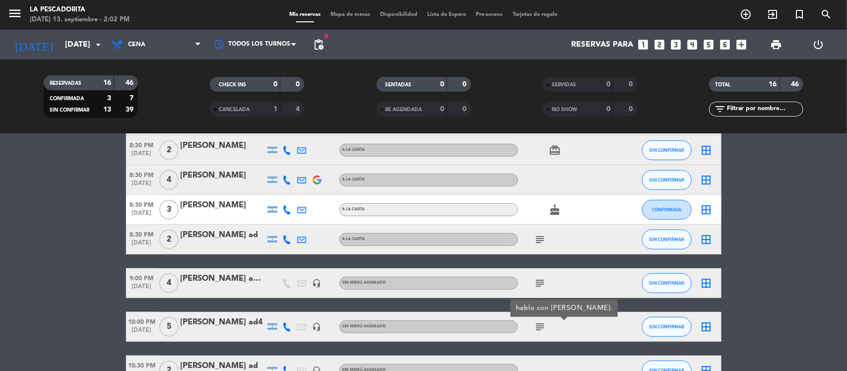
click at [236, 292] on div at bounding box center [223, 290] width 84 height 8
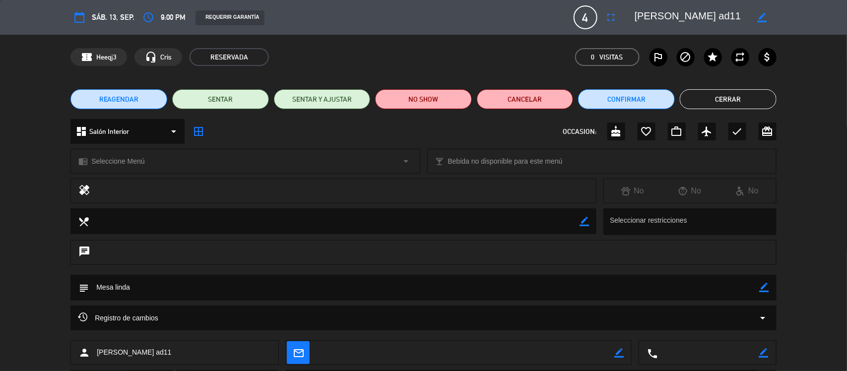
click at [753, 16] on div "border_color" at bounding box center [762, 17] width 28 height 18
click at [758, 15] on icon "border_color" at bounding box center [762, 17] width 9 height 9
click at [645, 16] on textarea at bounding box center [692, 17] width 114 height 18
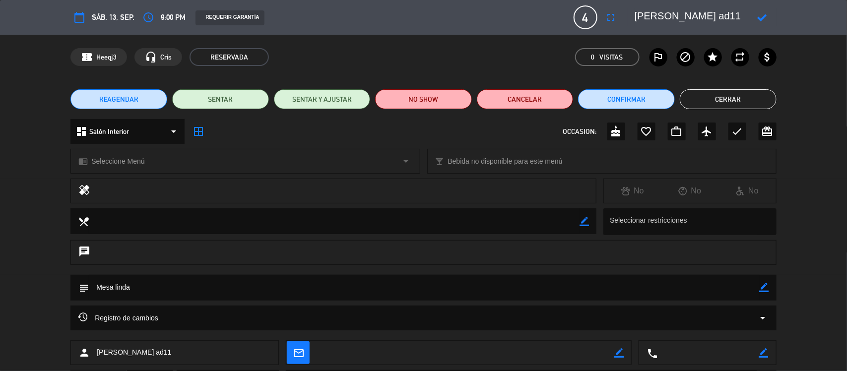
scroll to position [0, 0]
type textarea "[PERSON_NAME] ad11"
click at [761, 19] on icon at bounding box center [762, 17] width 9 height 9
click at [709, 104] on button "Cerrar" at bounding box center [728, 99] width 97 height 20
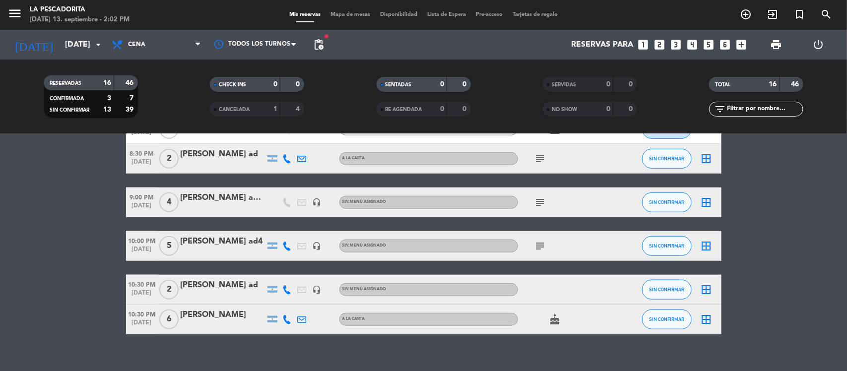
scroll to position [403, 0]
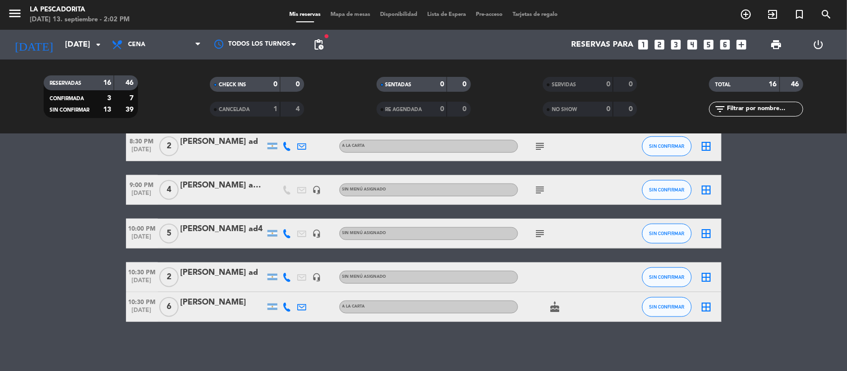
click at [557, 316] on div "cake" at bounding box center [562, 306] width 89 height 29
click at [194, 312] on div at bounding box center [223, 314] width 84 height 8
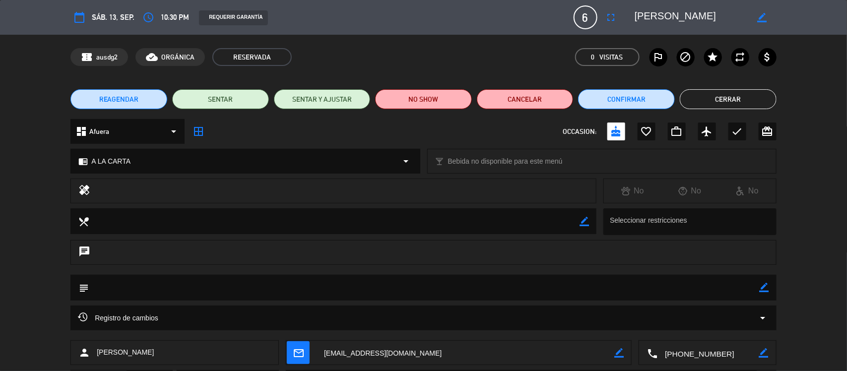
drag, startPoint x: 759, startPoint y: 14, endPoint x: 733, endPoint y: 19, distance: 26.8
click at [758, 15] on icon "border_color" at bounding box center [762, 17] width 9 height 9
click at [688, 14] on textarea at bounding box center [692, 17] width 114 height 18
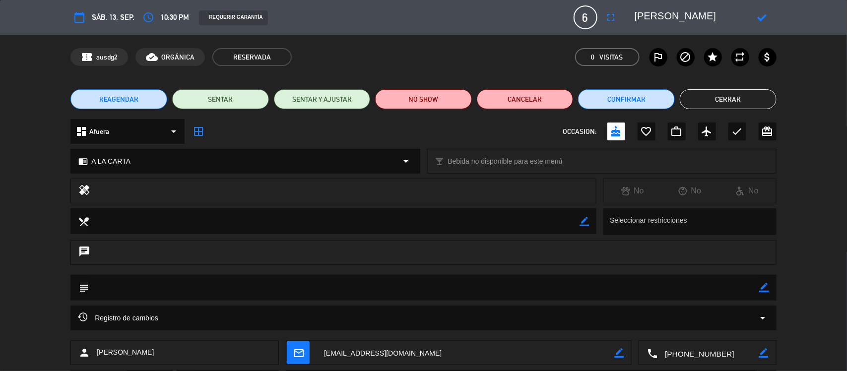
type textarea "[PERSON_NAME]"
click at [763, 16] on icon at bounding box center [762, 17] width 9 height 9
click at [728, 100] on button "Cerrar" at bounding box center [728, 99] width 97 height 20
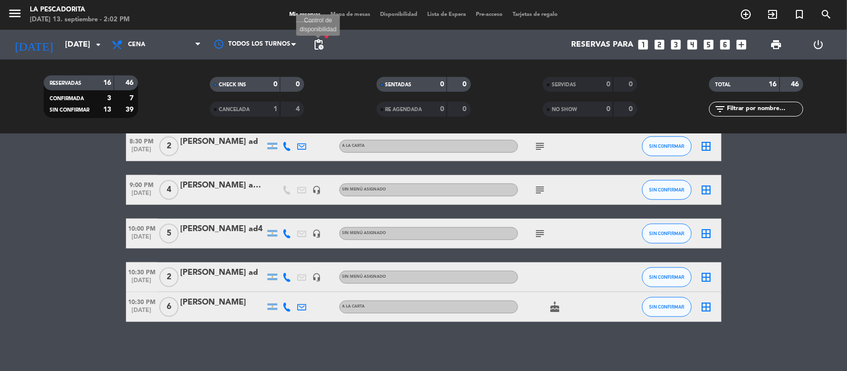
click at [316, 47] on span "pending_actions" at bounding box center [319, 45] width 12 height 12
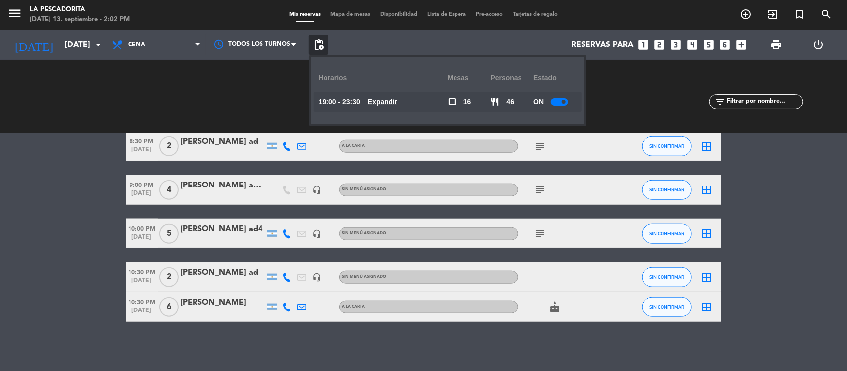
click at [383, 104] on u "Expandir" at bounding box center [383, 102] width 30 height 8
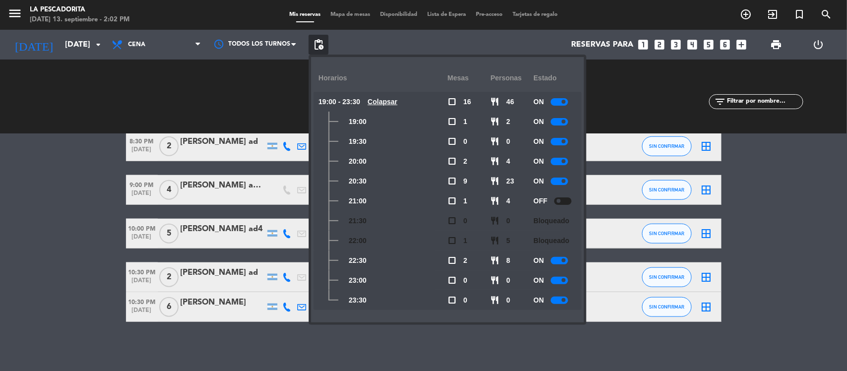
click at [14, 252] on bookings-row "7:00 PM [DATE] 2 [PERSON_NAME] A LA CARTA SIN CONFIRMAR border_all 8:00 PM [DAT…" at bounding box center [423, 49] width 847 height 546
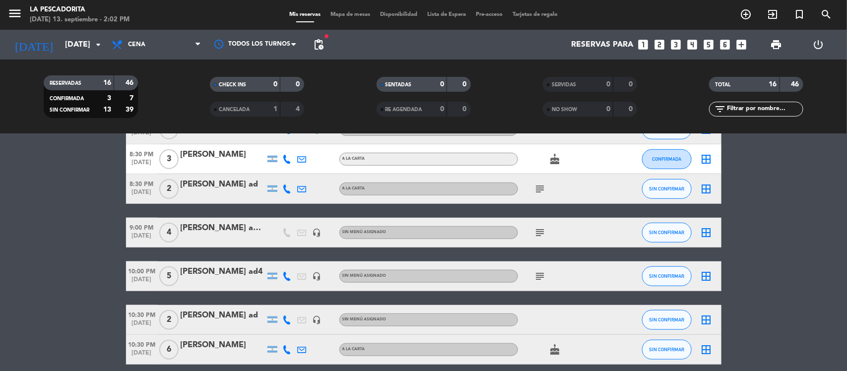
scroll to position [341, 0]
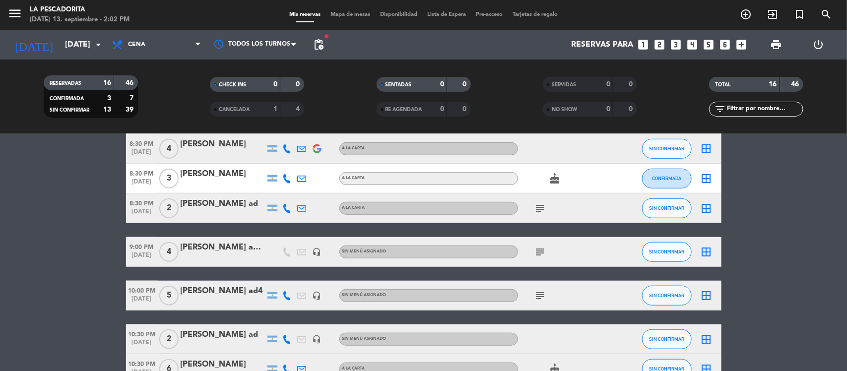
click at [543, 296] on icon "subject" at bounding box center [540, 296] width 12 height 12
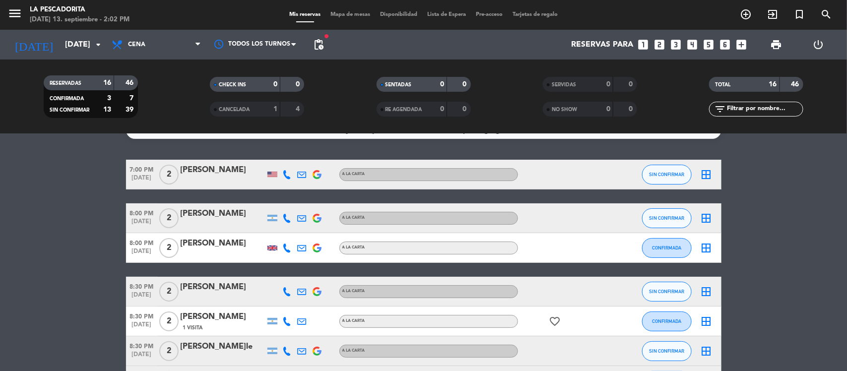
scroll to position [0, 0]
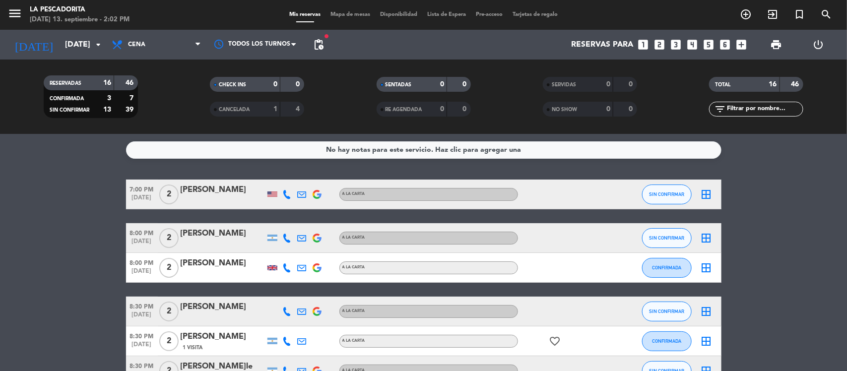
drag, startPoint x: 155, startPoint y: 190, endPoint x: 150, endPoint y: 201, distance: 12.9
click at [154, 190] on span "7:00 PM" at bounding box center [142, 188] width 32 height 11
click at [143, 228] on span "8:00 PM" at bounding box center [142, 232] width 32 height 11
click at [676, 240] on span "SIN CONFIRMAR" at bounding box center [666, 237] width 35 height 5
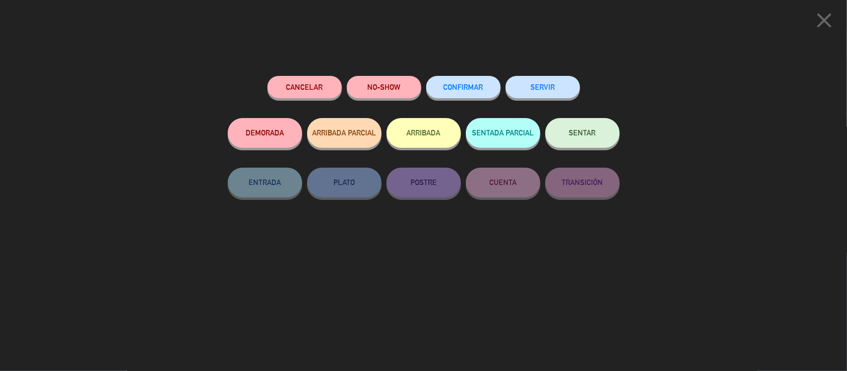
click at [463, 98] on button "CONFIRMAR" at bounding box center [463, 87] width 74 height 22
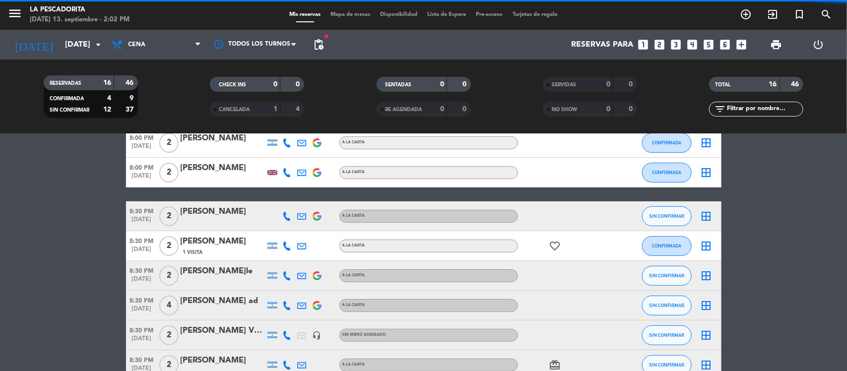
scroll to position [124, 0]
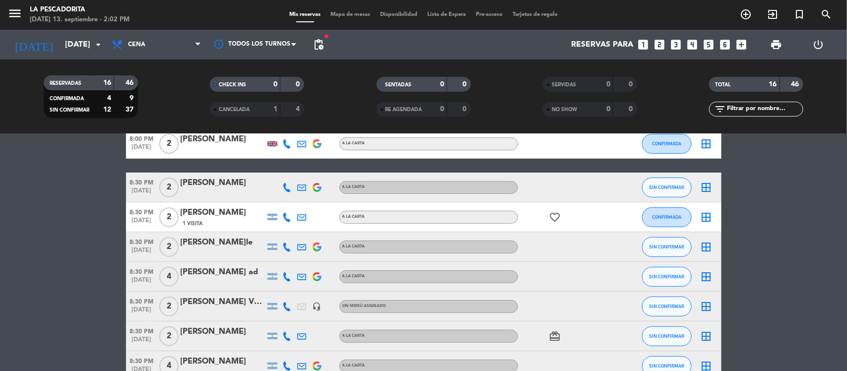
click at [131, 188] on span "[DATE]" at bounding box center [142, 193] width 32 height 11
click at [138, 251] on span "[DATE]" at bounding box center [142, 252] width 32 height 11
click at [669, 252] on button "SIN CONFIRMAR" at bounding box center [667, 247] width 50 height 20
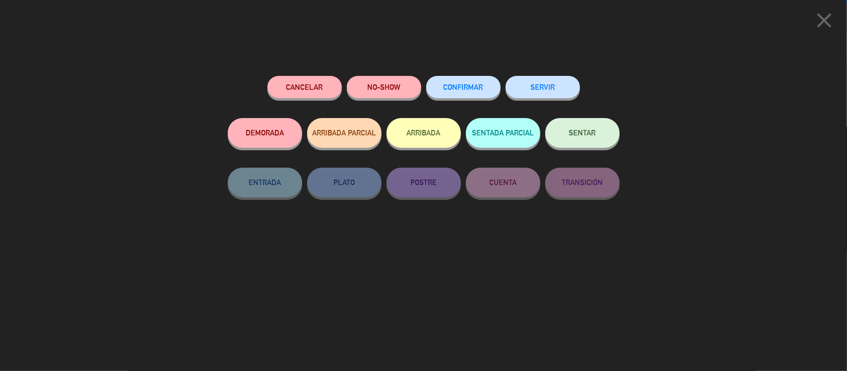
click at [482, 94] on button "CONFIRMAR" at bounding box center [463, 87] width 74 height 22
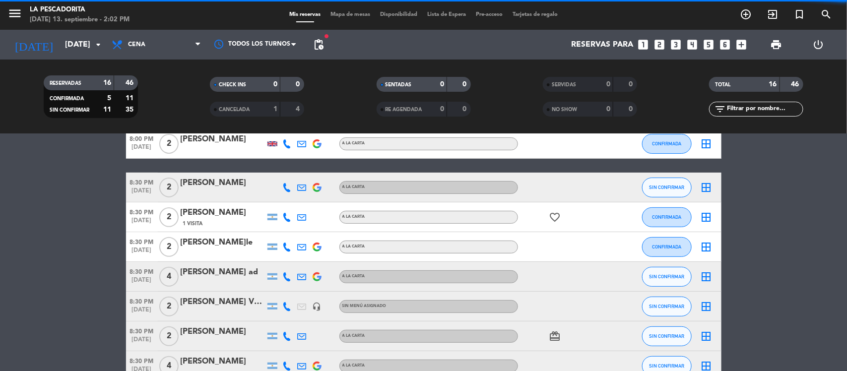
click at [147, 279] on span "[DATE]" at bounding box center [142, 282] width 32 height 11
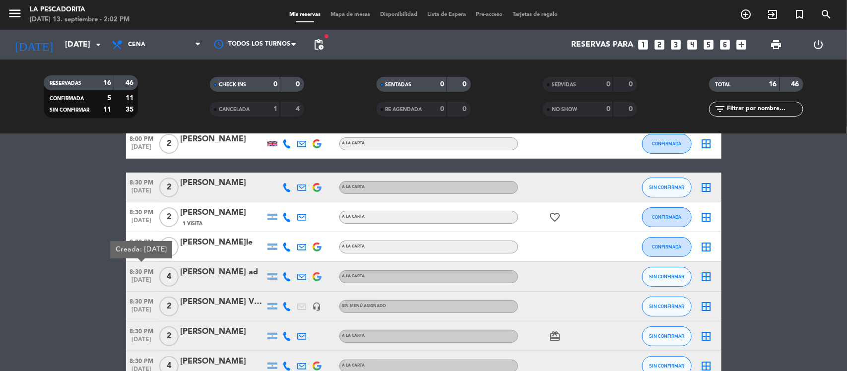
click at [145, 305] on span "8:30 PM" at bounding box center [142, 300] width 32 height 11
click at [151, 336] on span "[DATE]" at bounding box center [142, 341] width 32 height 11
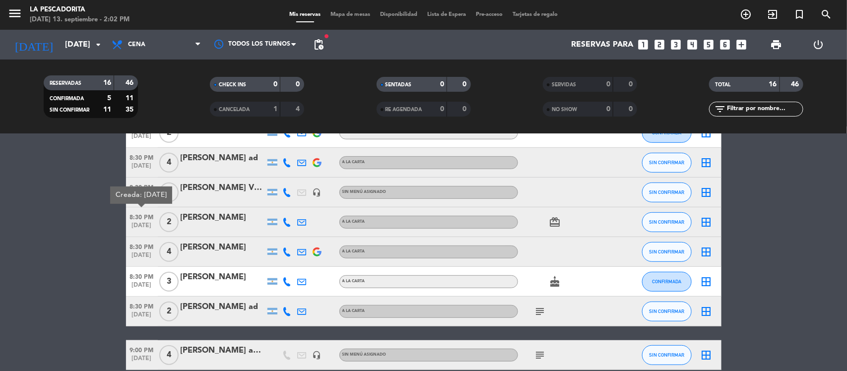
scroll to position [248, 0]
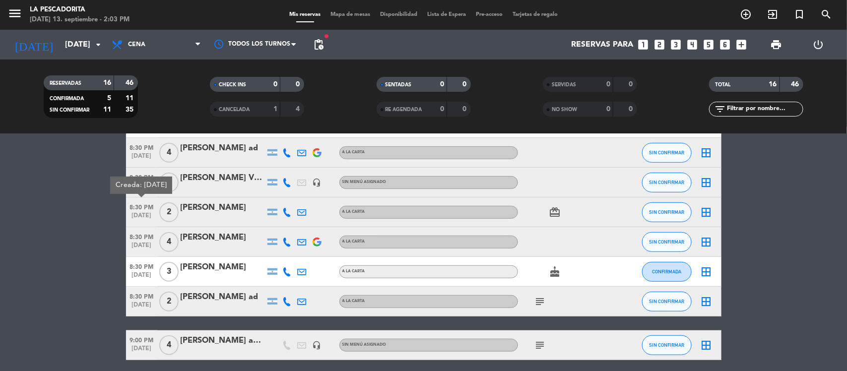
click at [136, 240] on span "8:30 PM" at bounding box center [142, 236] width 32 height 11
click at [144, 298] on span "8:30 PM" at bounding box center [142, 295] width 32 height 11
click at [127, 239] on span "8:30 PM" at bounding box center [142, 236] width 32 height 11
click at [143, 346] on span "[DATE]" at bounding box center [142, 350] width 32 height 11
click at [0, 249] on bookings-row "7:00 PM [DATE] 2 [PERSON_NAME] A LA CARTA SIN CONFIRMAR border_all 8:00 PM [DAT…" at bounding box center [423, 205] width 847 height 546
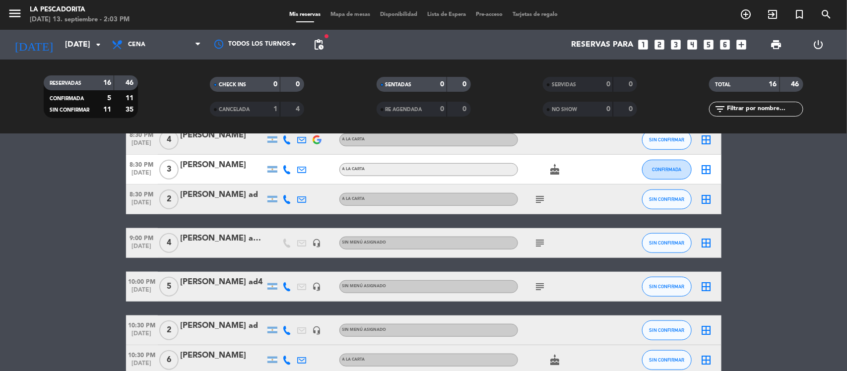
scroll to position [372, 0]
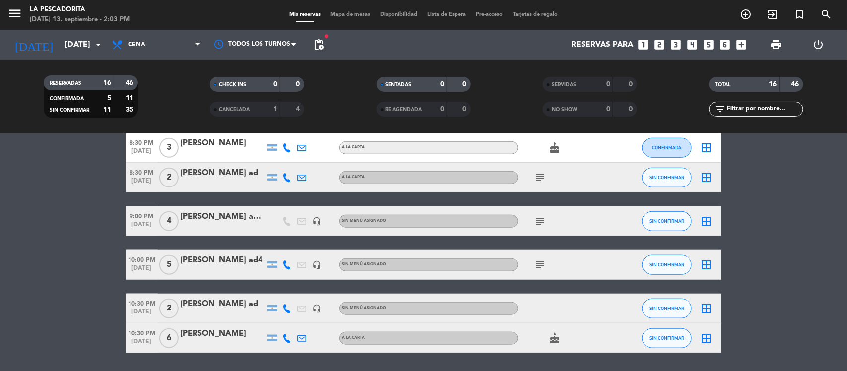
drag, startPoint x: 145, startPoint y: 304, endPoint x: 145, endPoint y: 313, distance: 8.4
click at [145, 306] on span "10:30 PM" at bounding box center [142, 302] width 32 height 11
click at [142, 334] on span "10:30 PM" at bounding box center [142, 332] width 32 height 11
click at [648, 340] on button "SIN CONFIRMAR" at bounding box center [667, 338] width 50 height 20
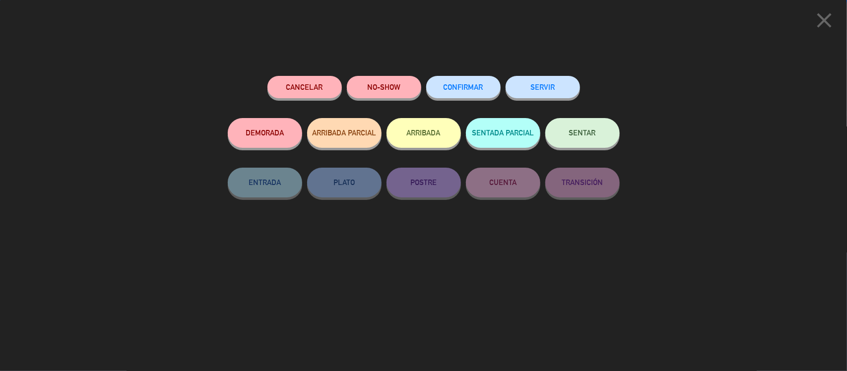
click at [464, 87] on span "CONFIRMAR" at bounding box center [464, 87] width 40 height 8
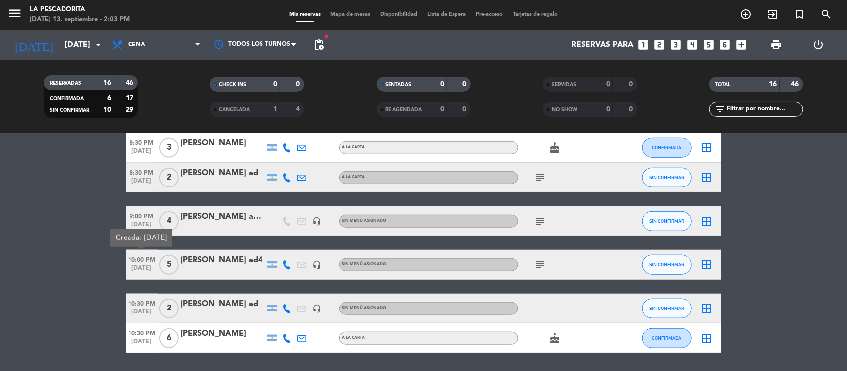
click at [87, 317] on bookings-row "7:00 PM [DATE] 2 [PERSON_NAME] A LA CARTA SIN CONFIRMAR border_all 8:00 PM [DAT…" at bounding box center [423, 81] width 847 height 546
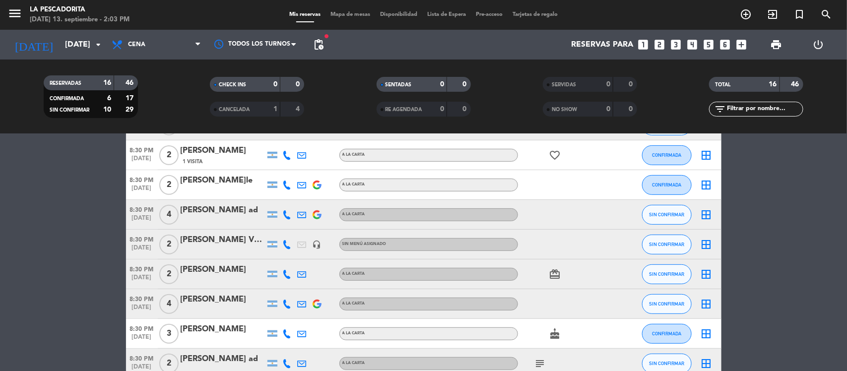
scroll to position [124, 0]
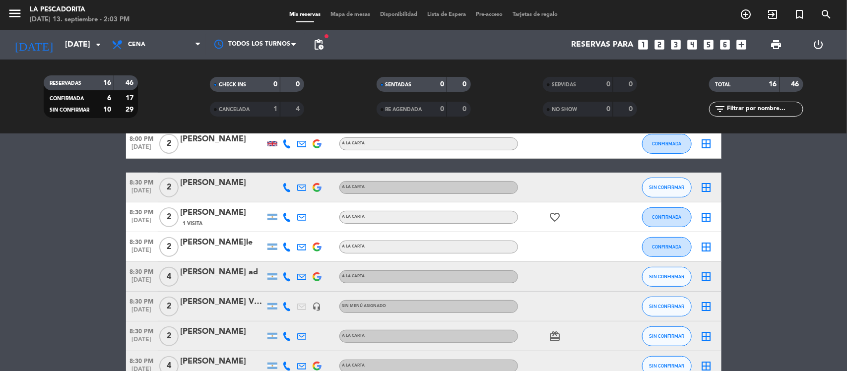
click at [150, 278] on span "[DATE]" at bounding box center [142, 282] width 32 height 11
click at [150, 37] on span "Cena" at bounding box center [156, 45] width 99 height 22
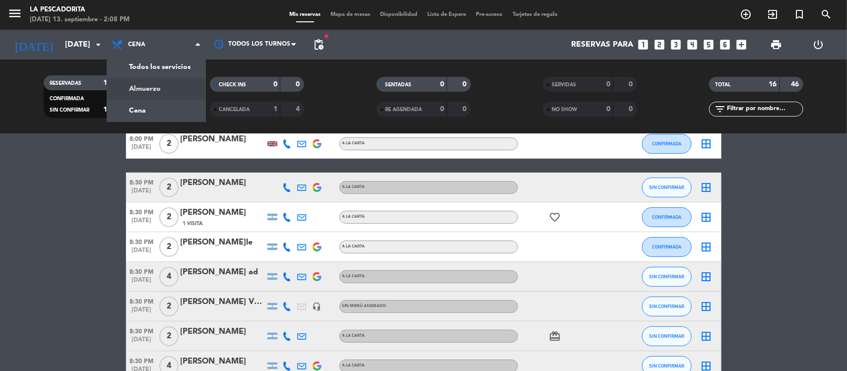
drag, startPoint x: 162, startPoint y: 87, endPoint x: 246, endPoint y: 0, distance: 120.3
click at [165, 81] on div "menu La Pescadorita [DATE] 13. septiembre - 2:08 PM Mis reservas Mapa de mesas …" at bounding box center [423, 67] width 847 height 134
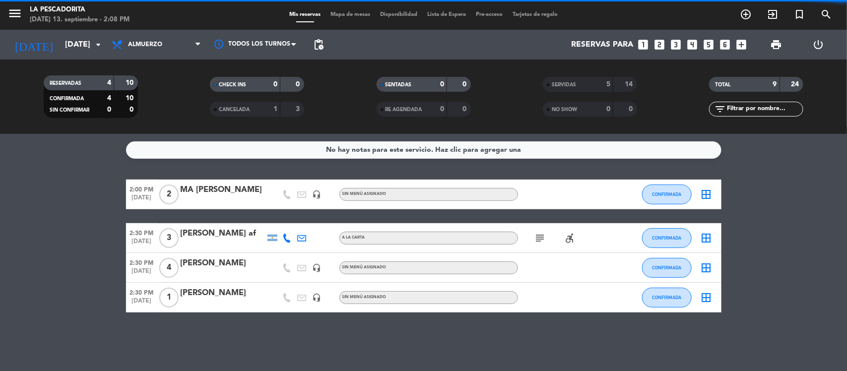
scroll to position [0, 0]
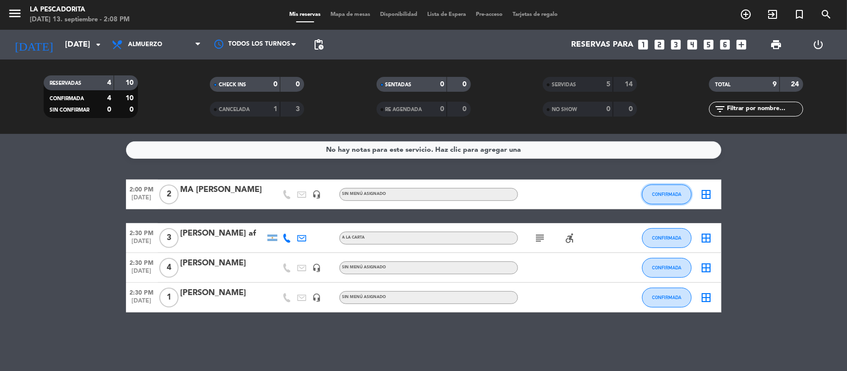
click at [676, 192] on span "CONFIRMADA" at bounding box center [666, 194] width 29 height 5
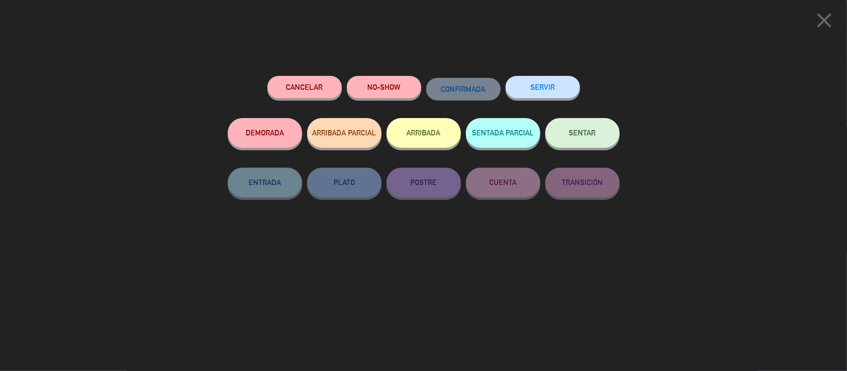
click at [550, 93] on button "SERVIR" at bounding box center [543, 87] width 74 height 22
